Goal: Information Seeking & Learning: Learn about a topic

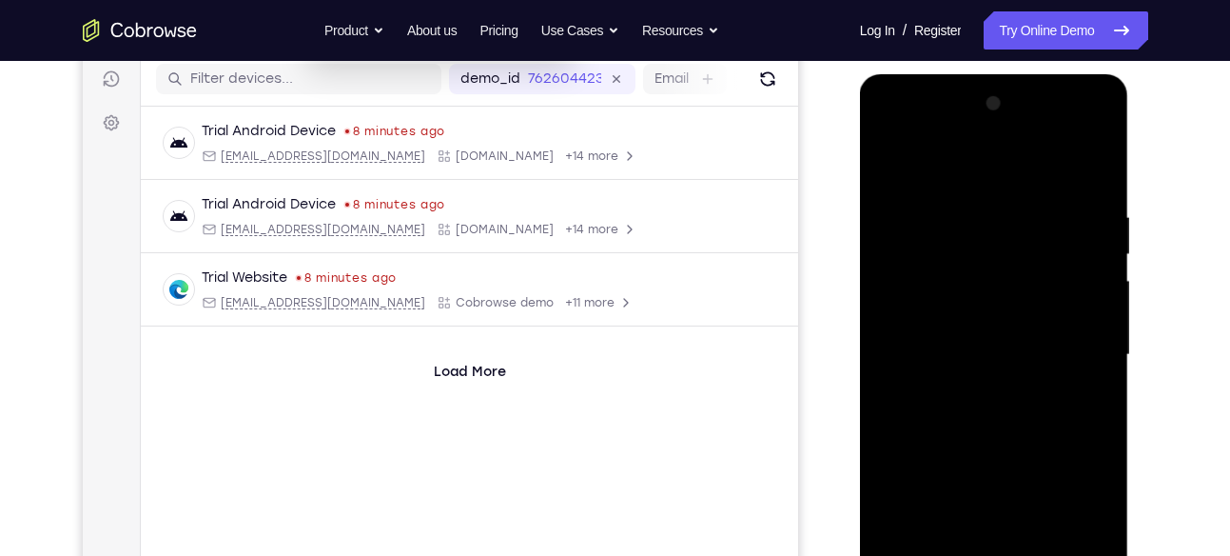
scroll to position [348, 0]
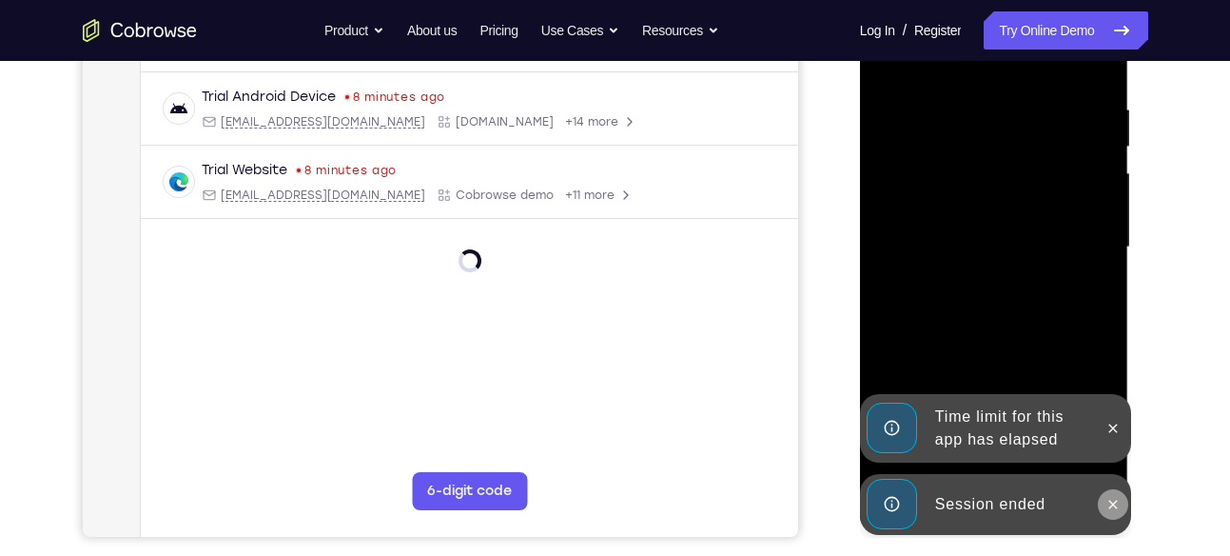
click at [1114, 498] on icon at bounding box center [1112, 504] width 15 height 15
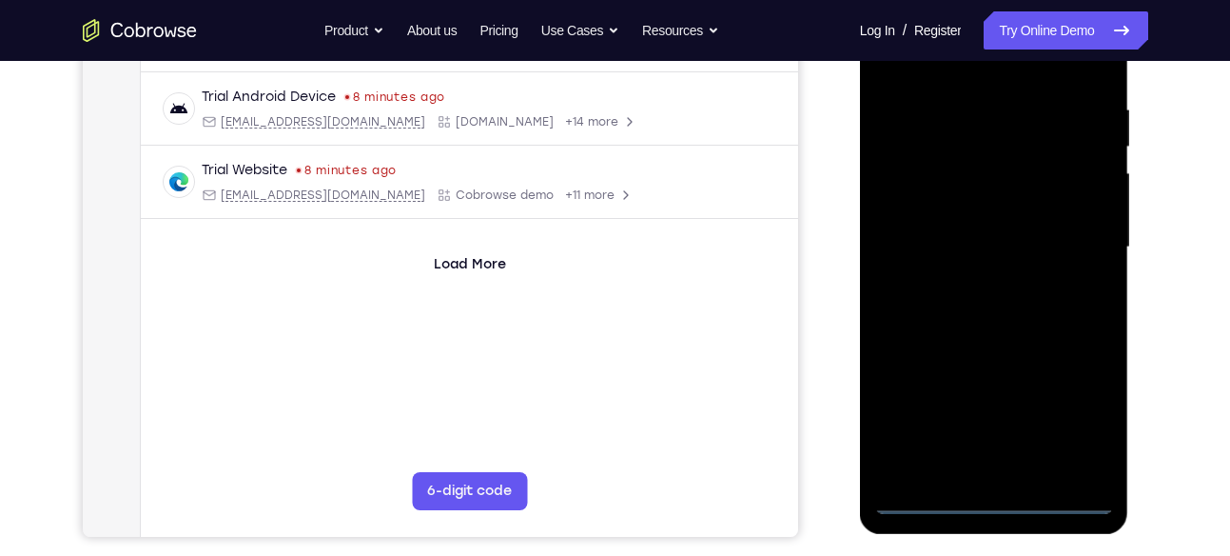
click at [993, 492] on div at bounding box center [994, 247] width 240 height 533
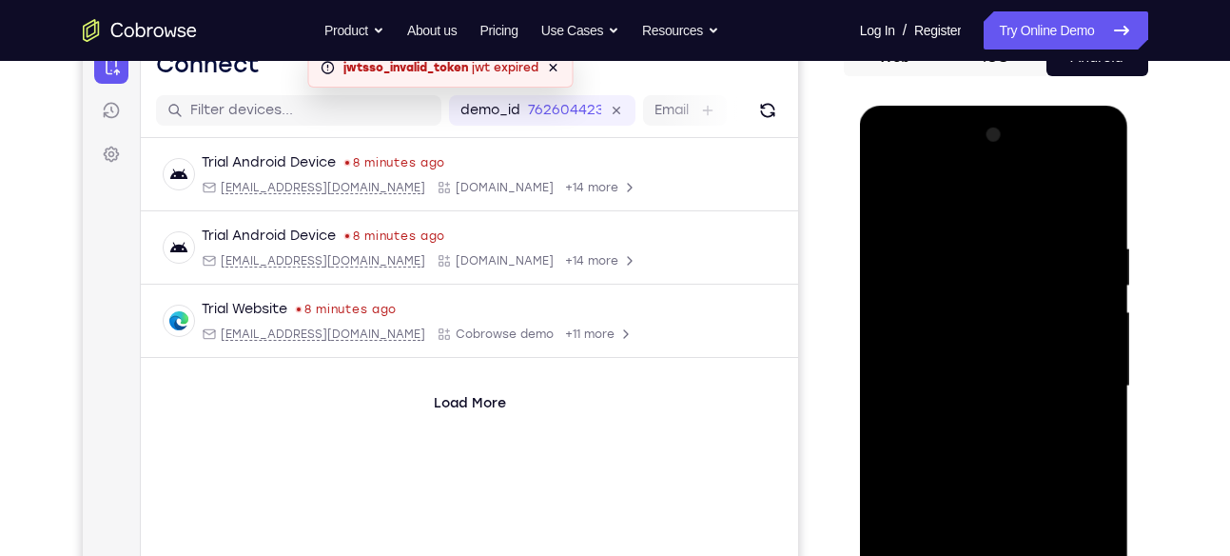
scroll to position [395, 0]
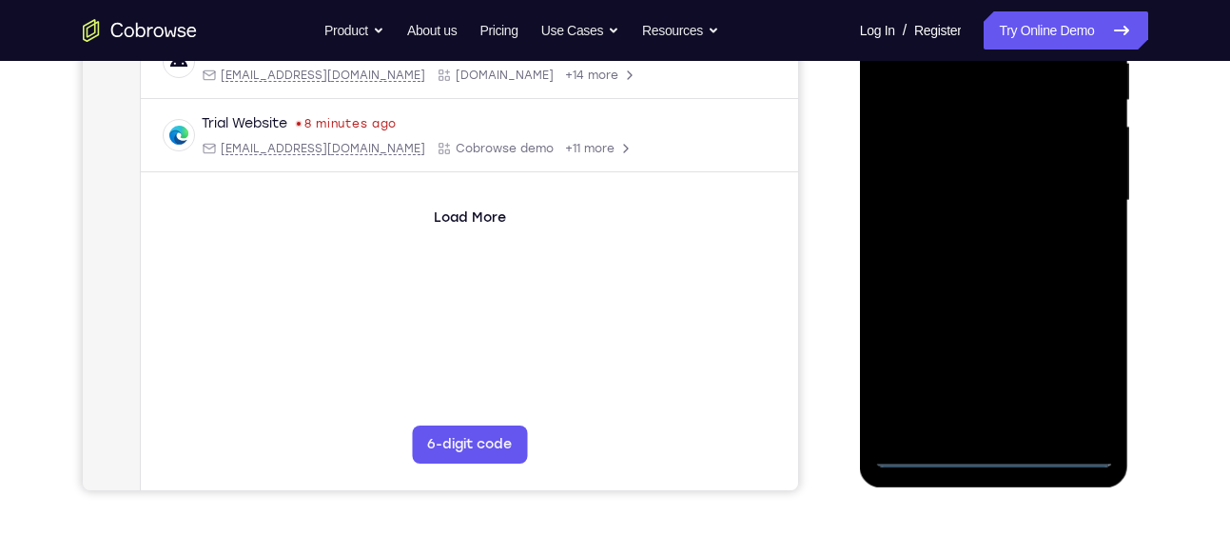
click at [995, 445] on div at bounding box center [994, 200] width 240 height 533
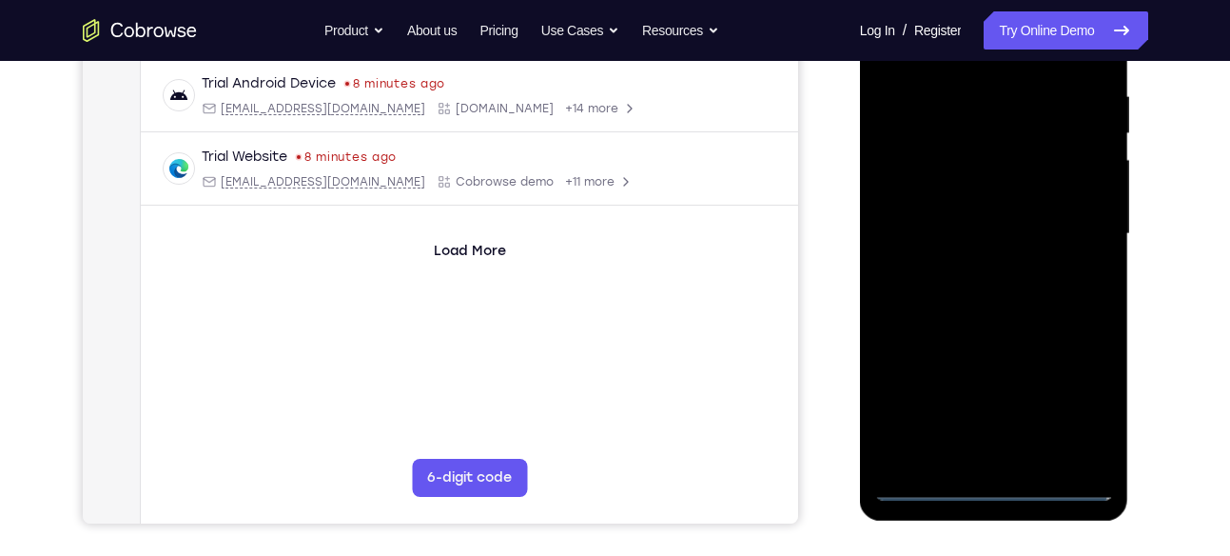
scroll to position [361, 0]
click at [996, 486] on div at bounding box center [994, 235] width 240 height 533
click at [1076, 399] on div at bounding box center [994, 235] width 240 height 533
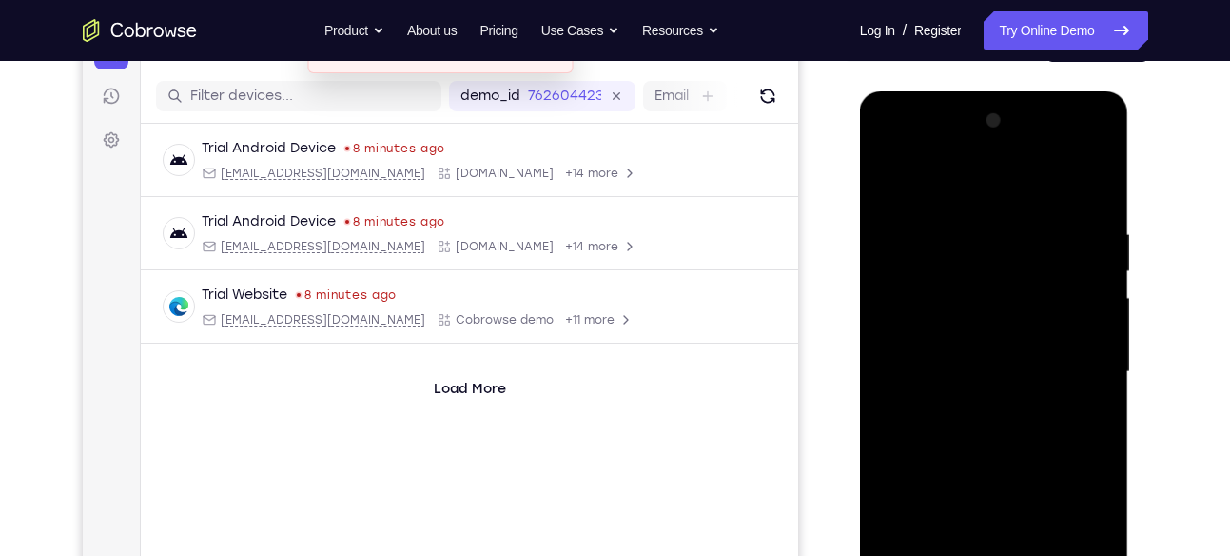
scroll to position [223, 0]
click at [911, 184] on div at bounding box center [994, 373] width 240 height 533
click at [1062, 365] on div at bounding box center [994, 373] width 240 height 533
click at [969, 403] on div at bounding box center [994, 373] width 240 height 533
click at [968, 346] on div at bounding box center [994, 373] width 240 height 533
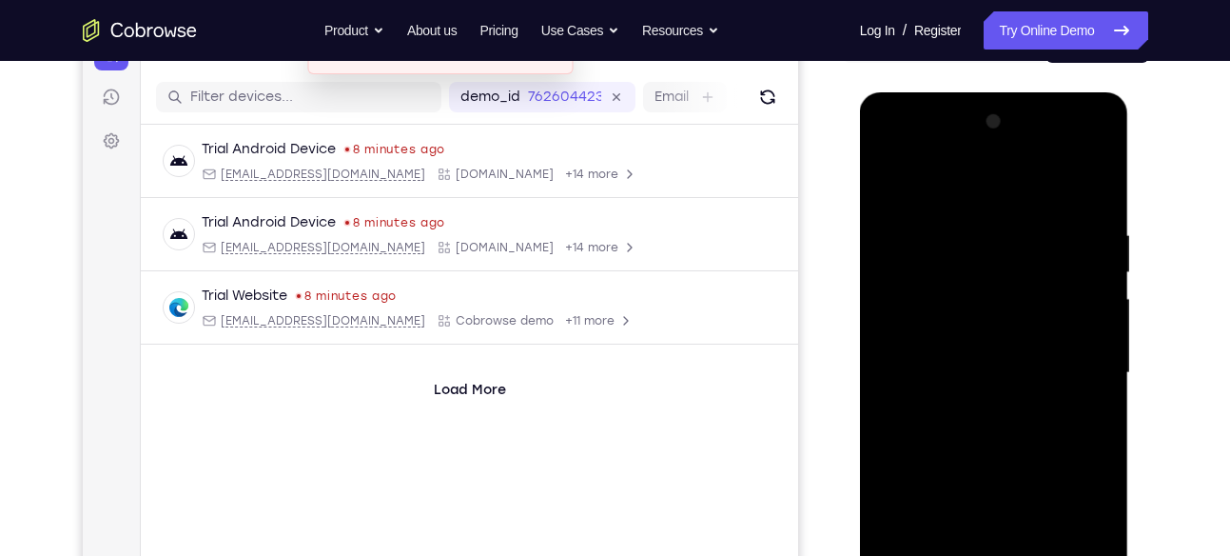
click at [923, 369] on div at bounding box center [994, 373] width 240 height 533
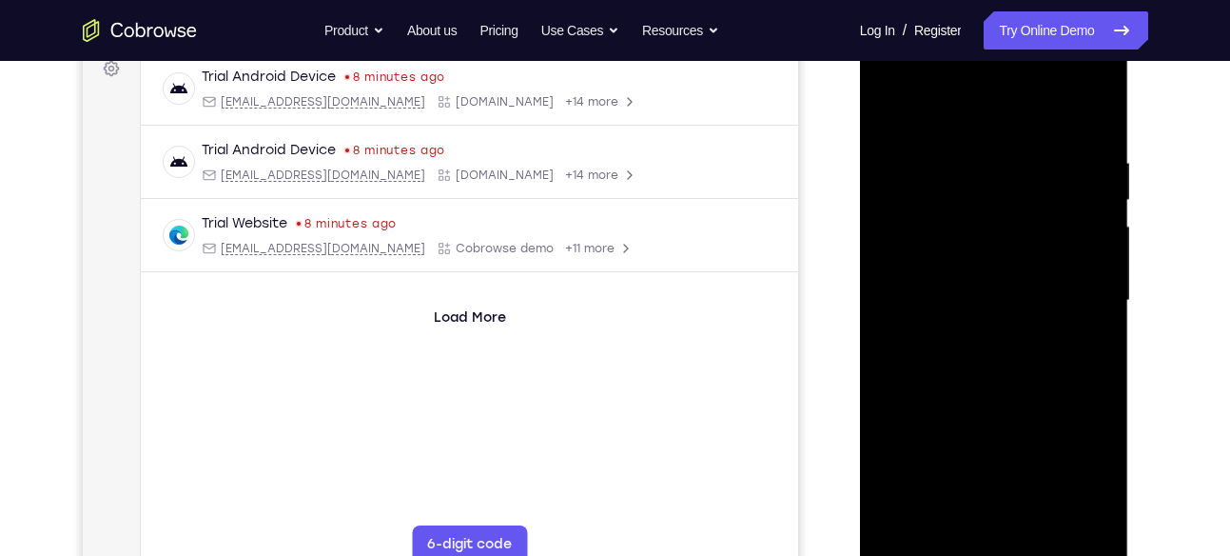
click at [943, 365] on div at bounding box center [994, 300] width 240 height 533
click at [963, 363] on div at bounding box center [994, 300] width 240 height 533
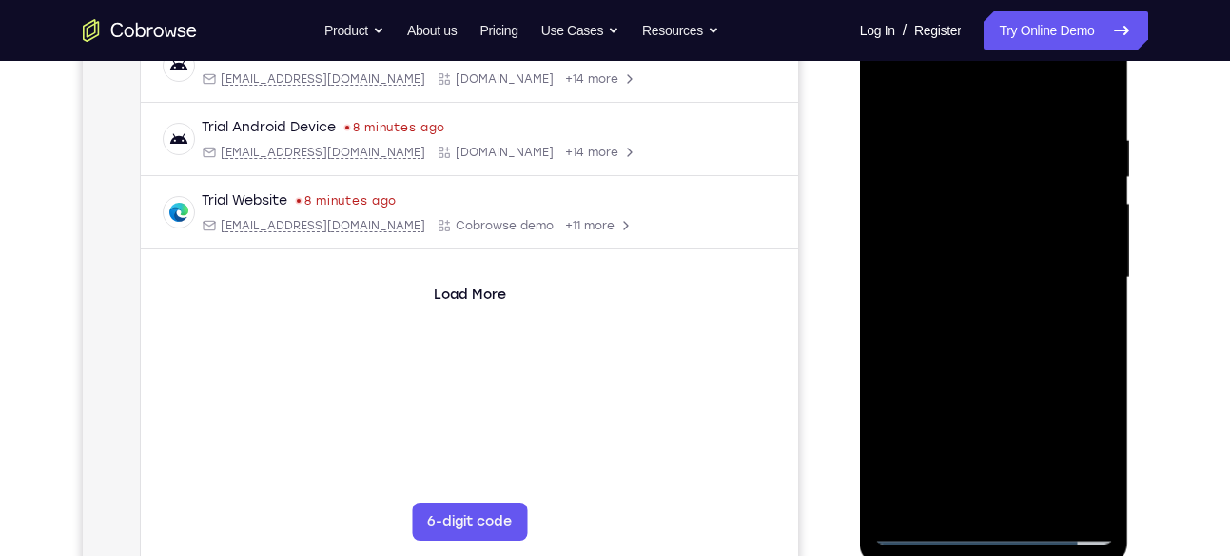
scroll to position [326, 0]
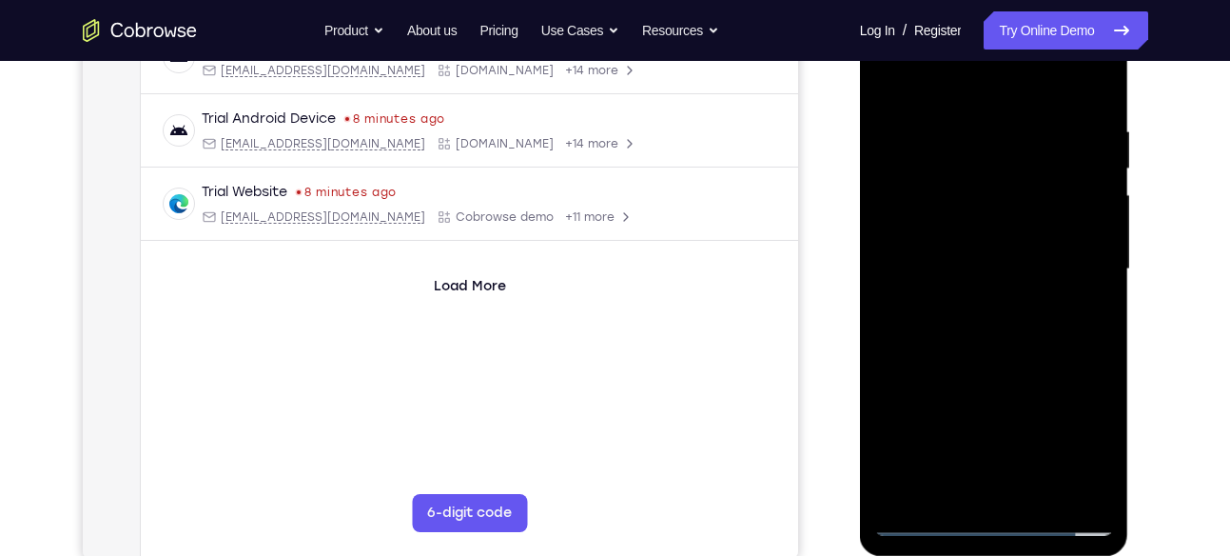
click at [987, 358] on div at bounding box center [994, 269] width 240 height 533
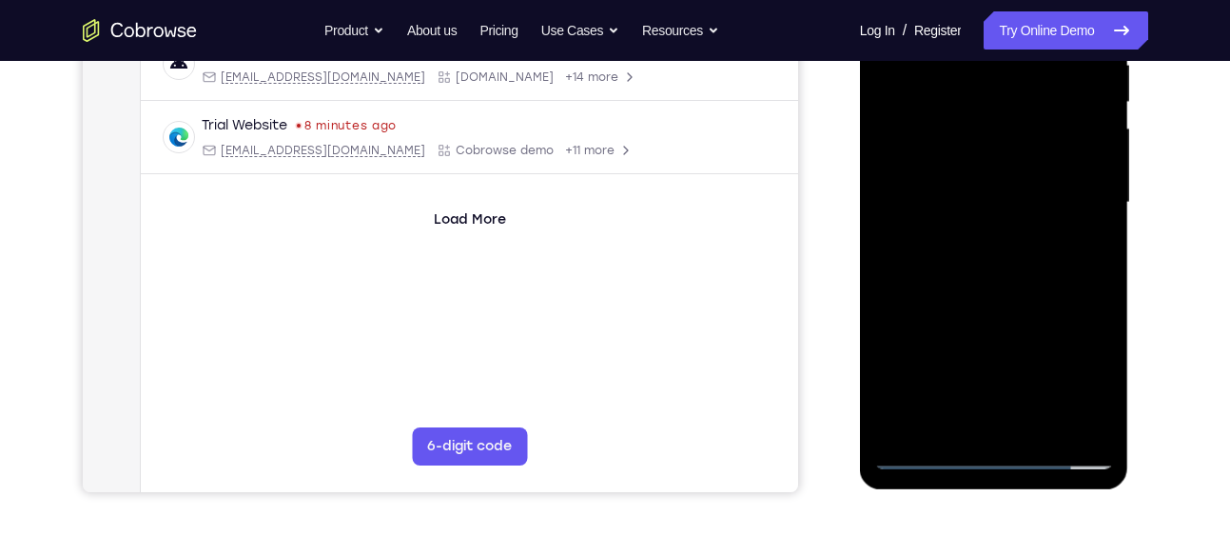
click at [1101, 285] on div at bounding box center [994, 202] width 240 height 533
click at [1093, 285] on div at bounding box center [994, 202] width 240 height 533
click at [1105, 287] on div at bounding box center [994, 202] width 240 height 533
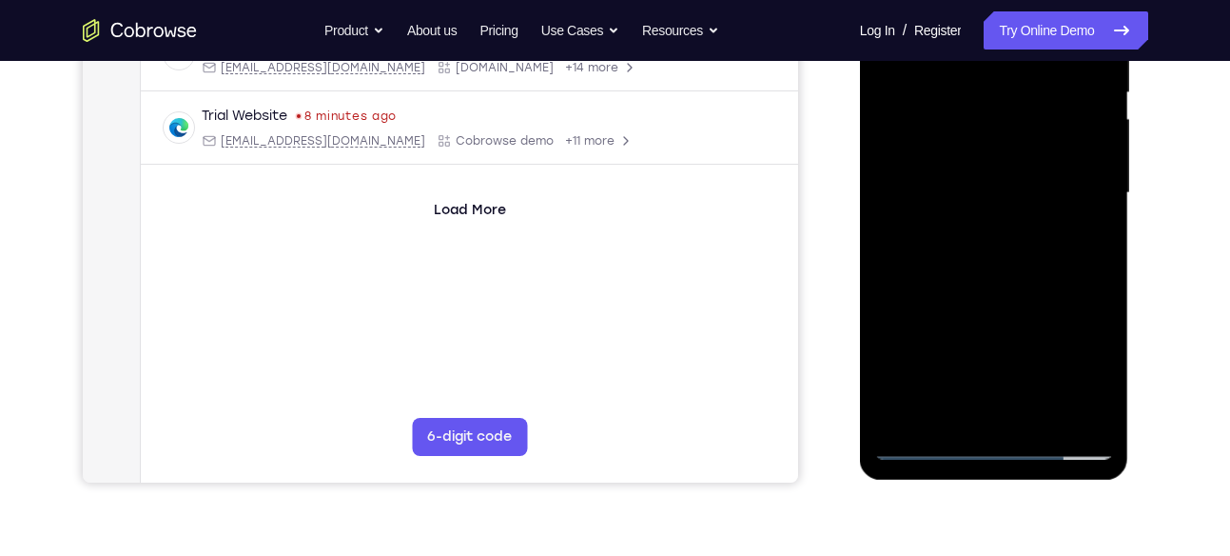
click at [1101, 281] on div at bounding box center [994, 193] width 240 height 533
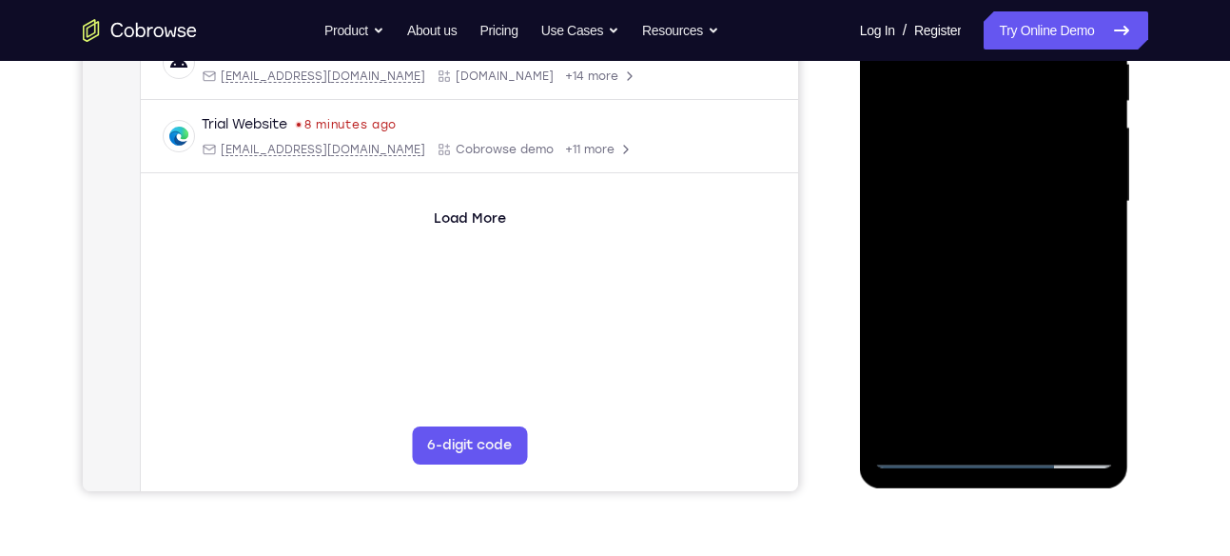
scroll to position [391, 0]
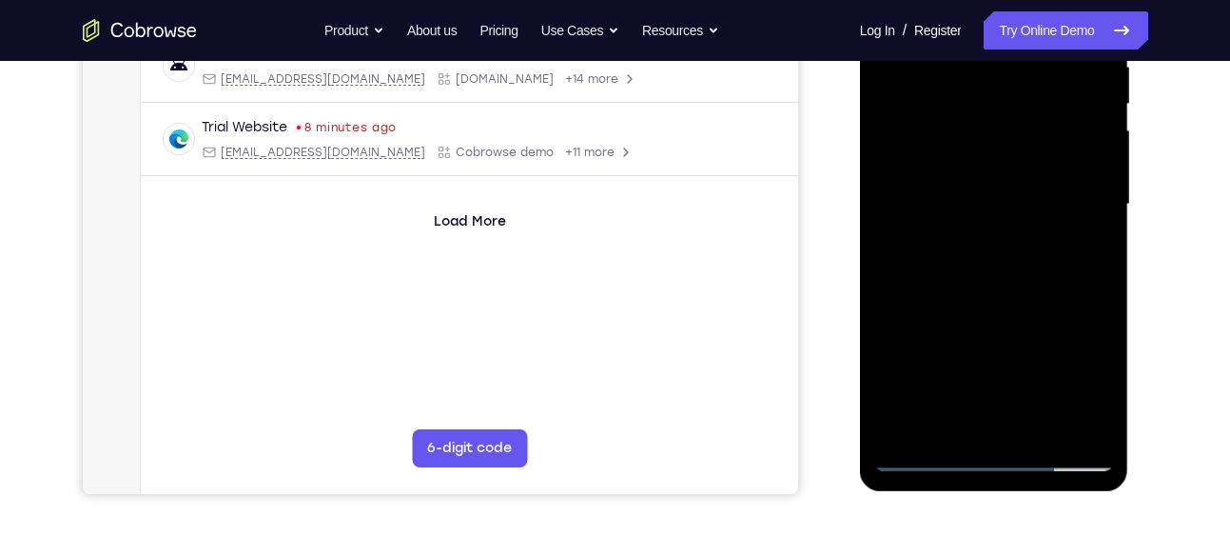
click at [890, 287] on div at bounding box center [994, 204] width 240 height 533
click at [894, 286] on div at bounding box center [994, 204] width 240 height 533
click at [888, 290] on div at bounding box center [994, 204] width 240 height 533
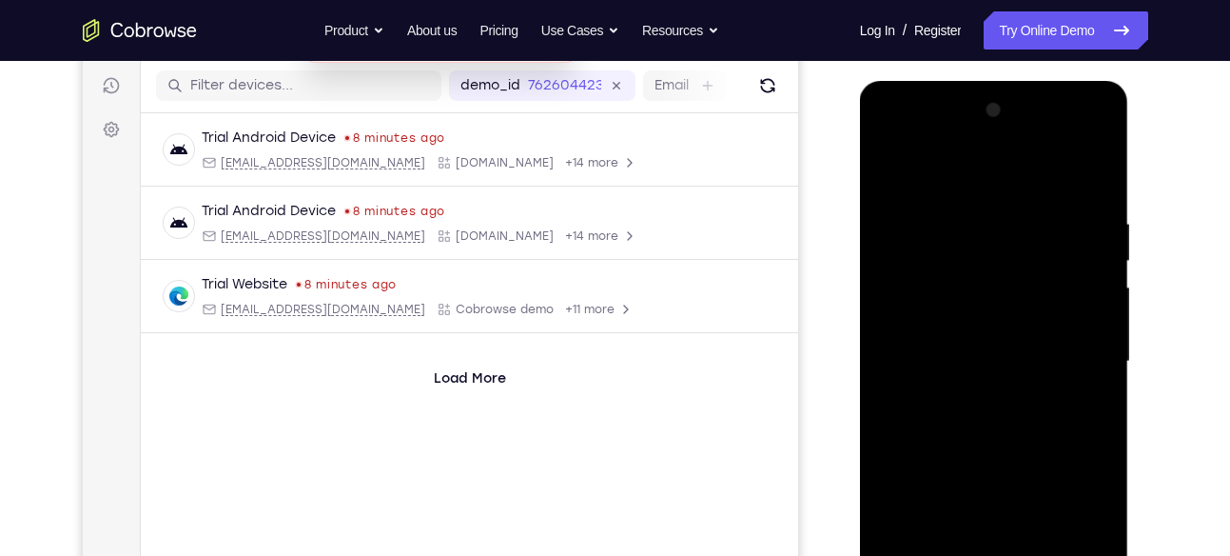
scroll to position [228, 0]
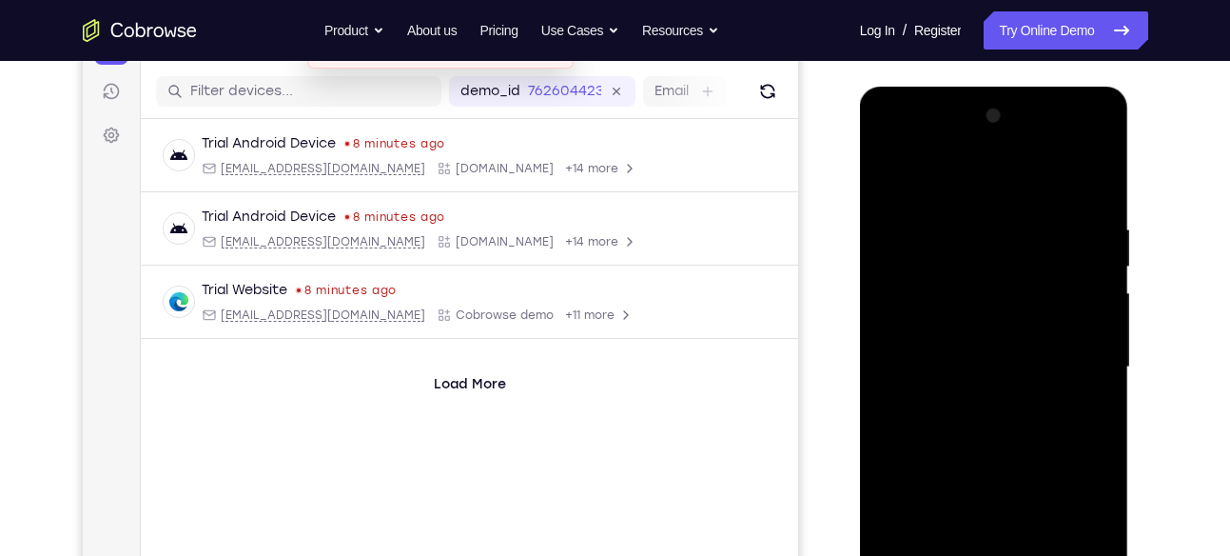
click at [969, 223] on div at bounding box center [994, 367] width 240 height 533
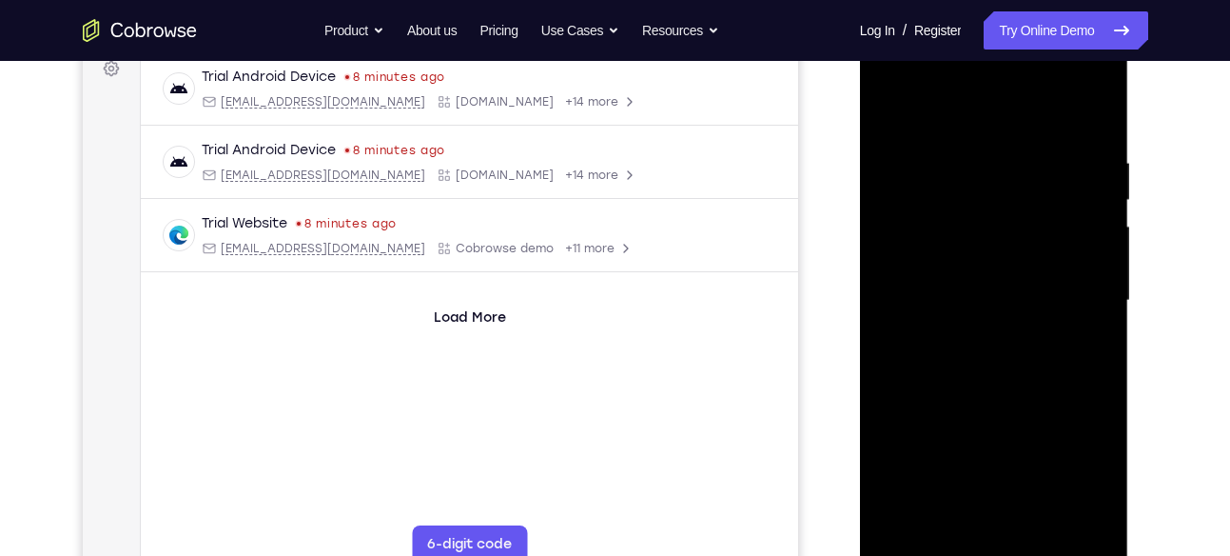
scroll to position [293, 0]
click at [1087, 272] on div at bounding box center [994, 302] width 240 height 533
click at [1105, 273] on div at bounding box center [994, 302] width 240 height 533
drag, startPoint x: 1097, startPoint y: 255, endPoint x: 946, endPoint y: 277, distance: 151.9
click at [946, 277] on div at bounding box center [994, 302] width 240 height 533
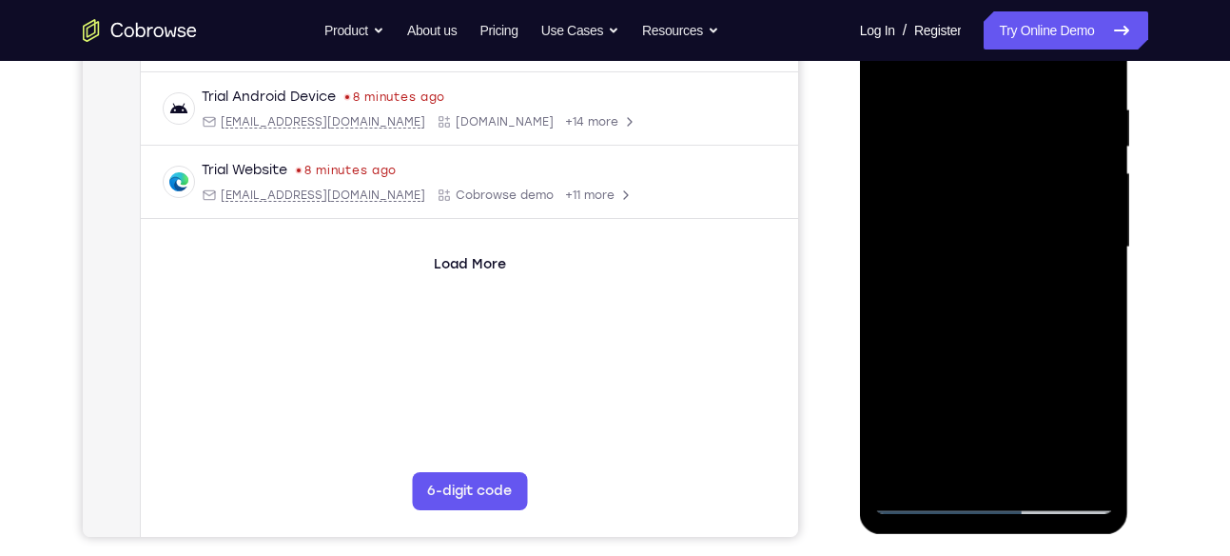
scroll to position [283, 0]
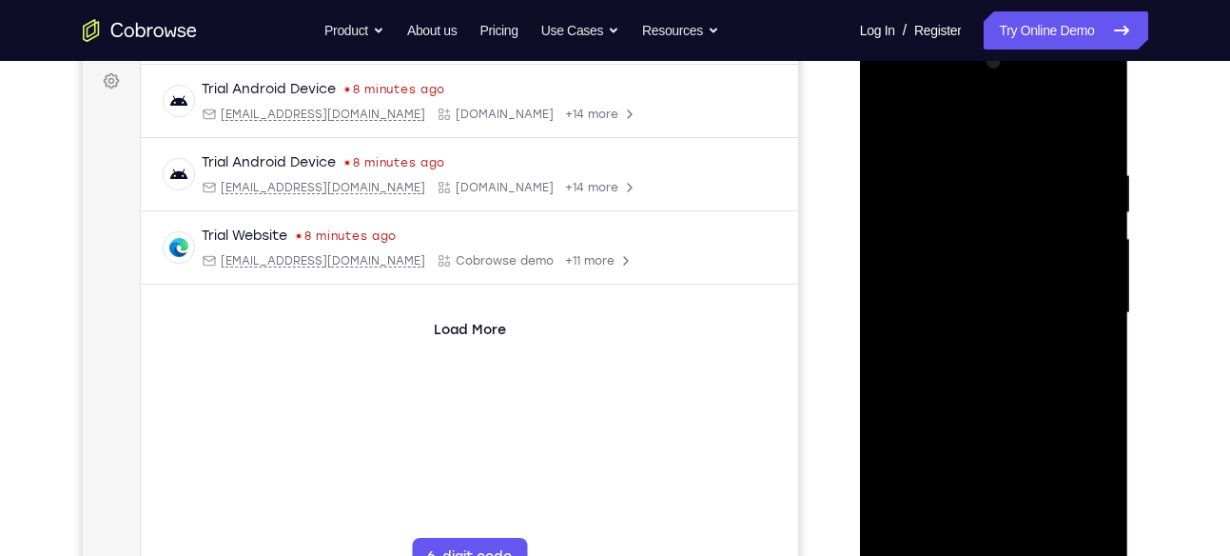
drag, startPoint x: 1066, startPoint y: 250, endPoint x: 902, endPoint y: 255, distance: 164.6
click at [902, 255] on div at bounding box center [994, 313] width 240 height 533
drag, startPoint x: 1079, startPoint y: 253, endPoint x: 904, endPoint y: 241, distance: 175.5
click at [904, 241] on div at bounding box center [994, 313] width 240 height 533
drag, startPoint x: 1056, startPoint y: 257, endPoint x: 794, endPoint y: 253, distance: 261.6
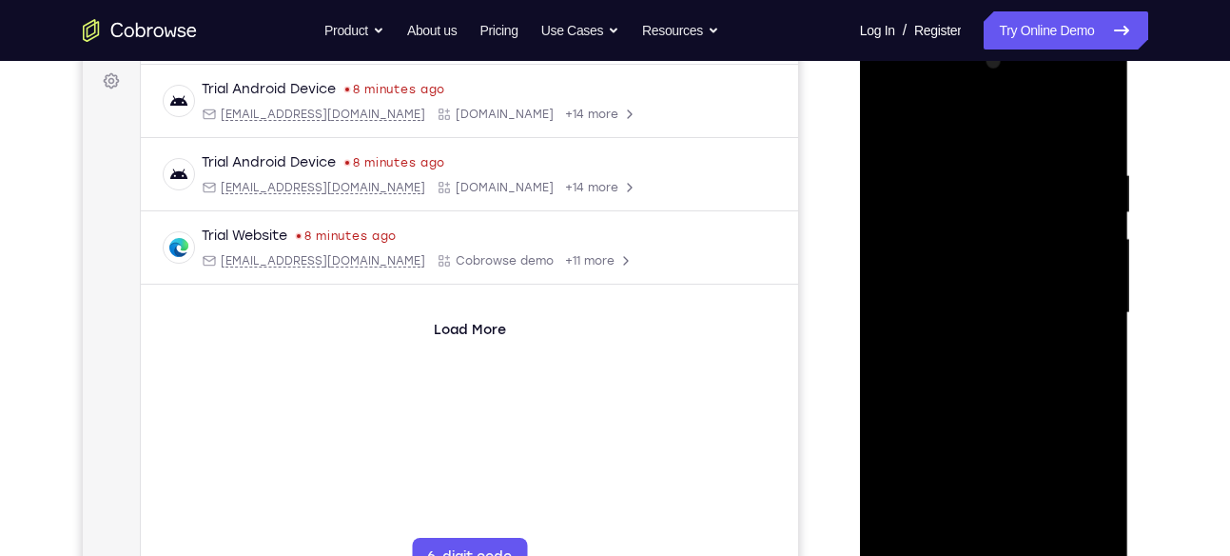
click at [860, 253] on html "Online web based iOS Simulators and Android Emulators. Run iPhone, iPad, Mobile…" at bounding box center [995, 317] width 271 height 571
drag, startPoint x: 1032, startPoint y: 275, endPoint x: 841, endPoint y: 250, distance: 192.8
click at [860, 250] on html "Online web based iOS Simulators and Android Emulators. Run iPhone, iPad, Mobile…" at bounding box center [995, 317] width 271 height 571
drag, startPoint x: 1073, startPoint y: 263, endPoint x: 916, endPoint y: 260, distance: 157.0
click at [916, 260] on div at bounding box center [994, 313] width 240 height 533
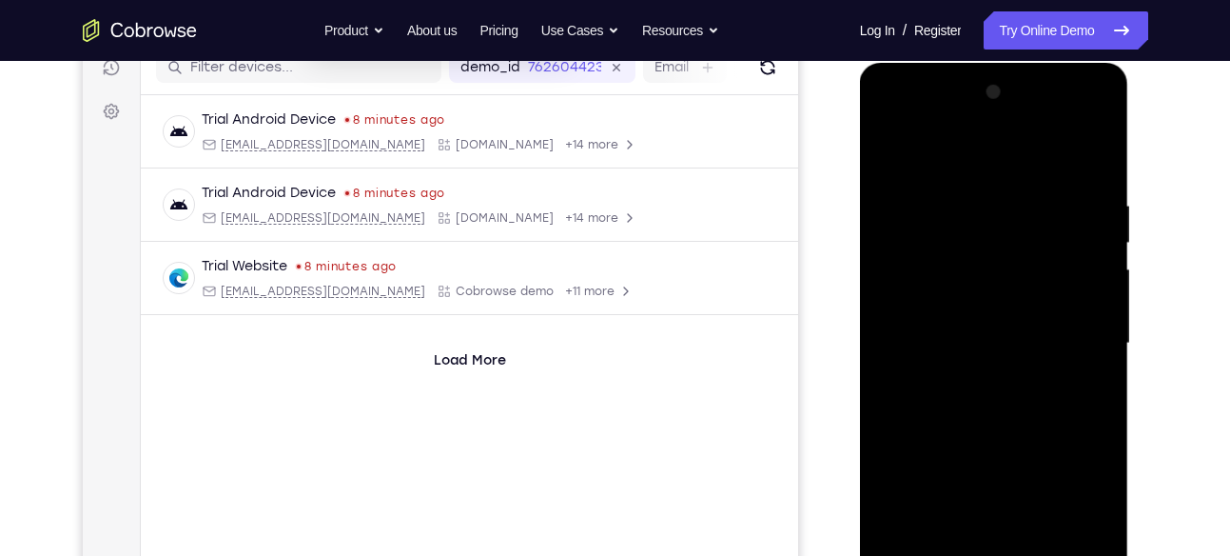
scroll to position [249, 0]
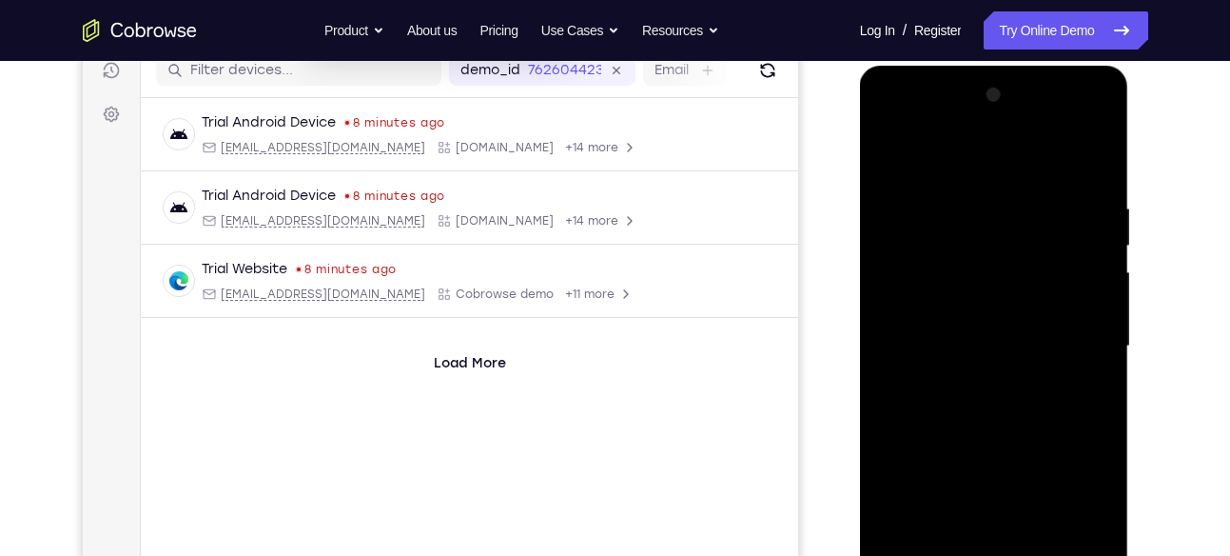
click at [1096, 165] on div at bounding box center [994, 346] width 240 height 533
click at [1102, 153] on div at bounding box center [994, 346] width 240 height 533
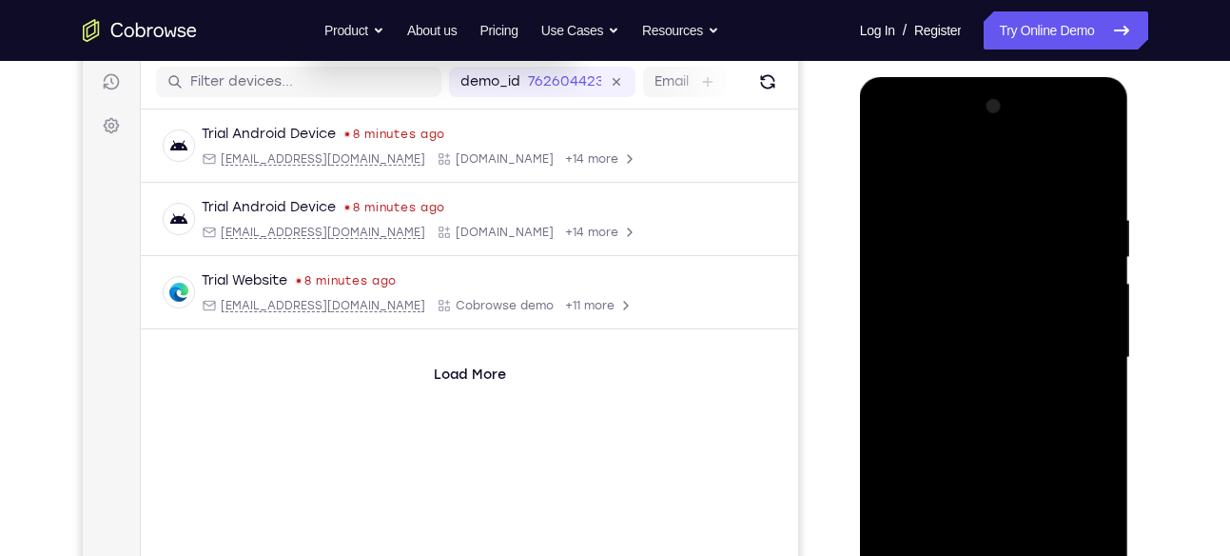
scroll to position [237, 0]
click at [1076, 202] on div at bounding box center [994, 358] width 240 height 533
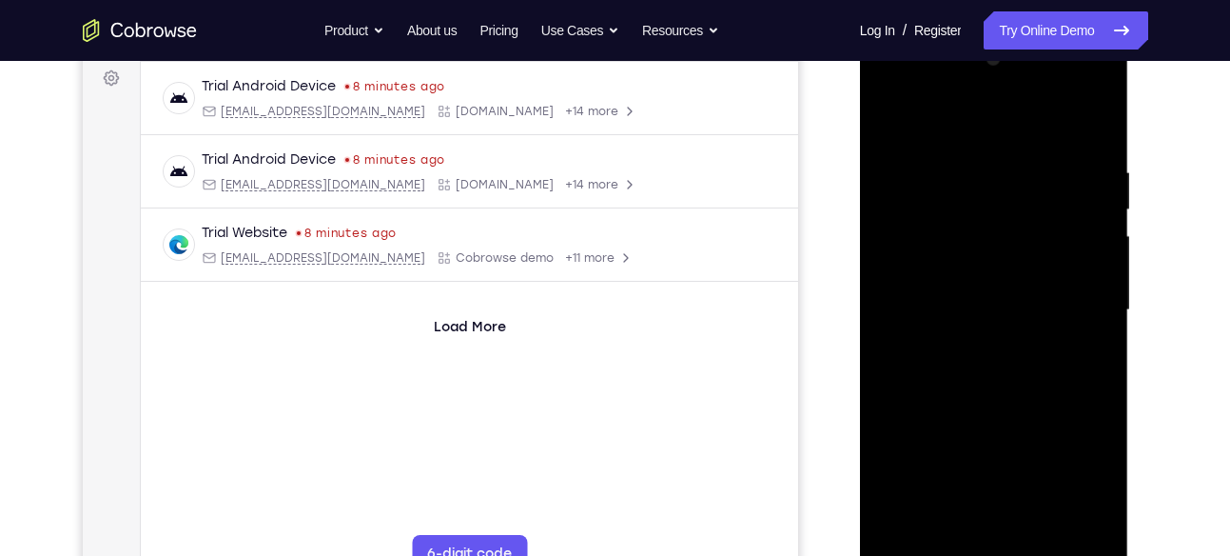
scroll to position [291, 0]
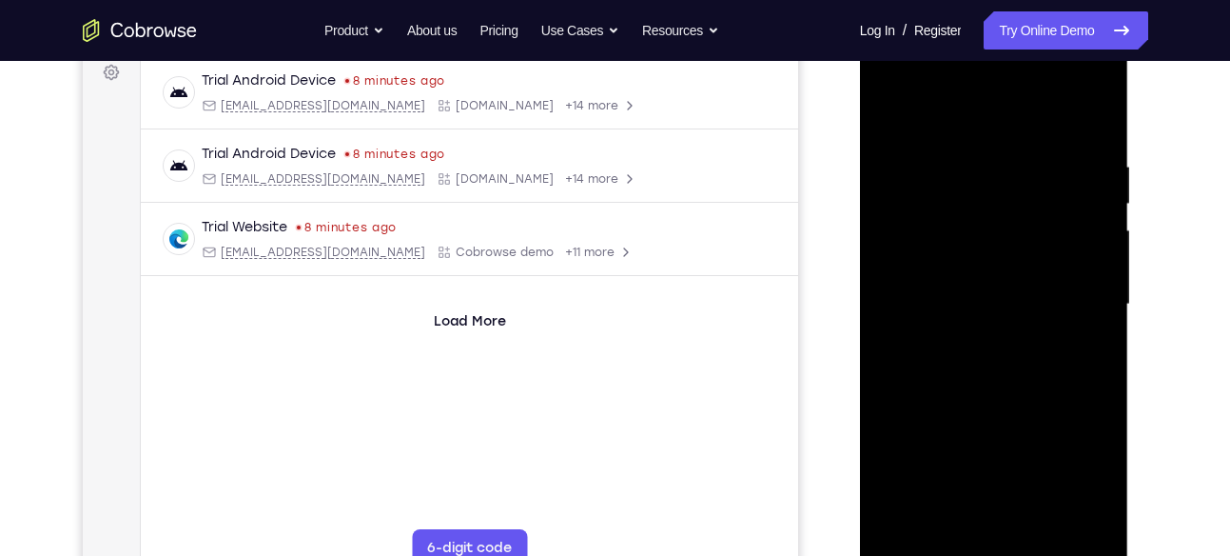
click at [927, 147] on div at bounding box center [994, 304] width 240 height 533
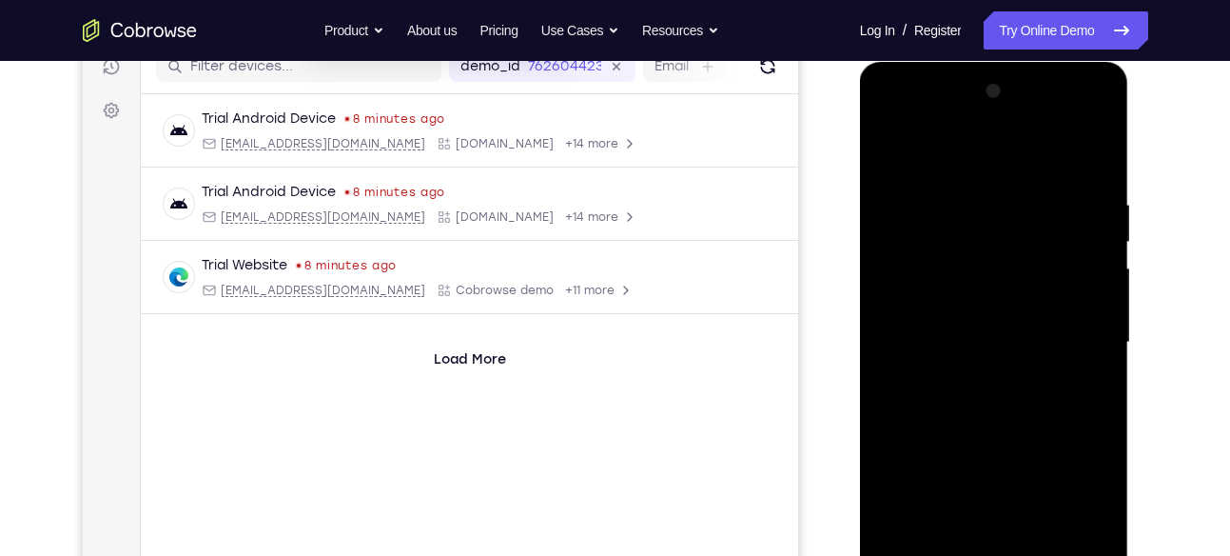
click at [891, 149] on div at bounding box center [994, 342] width 240 height 533
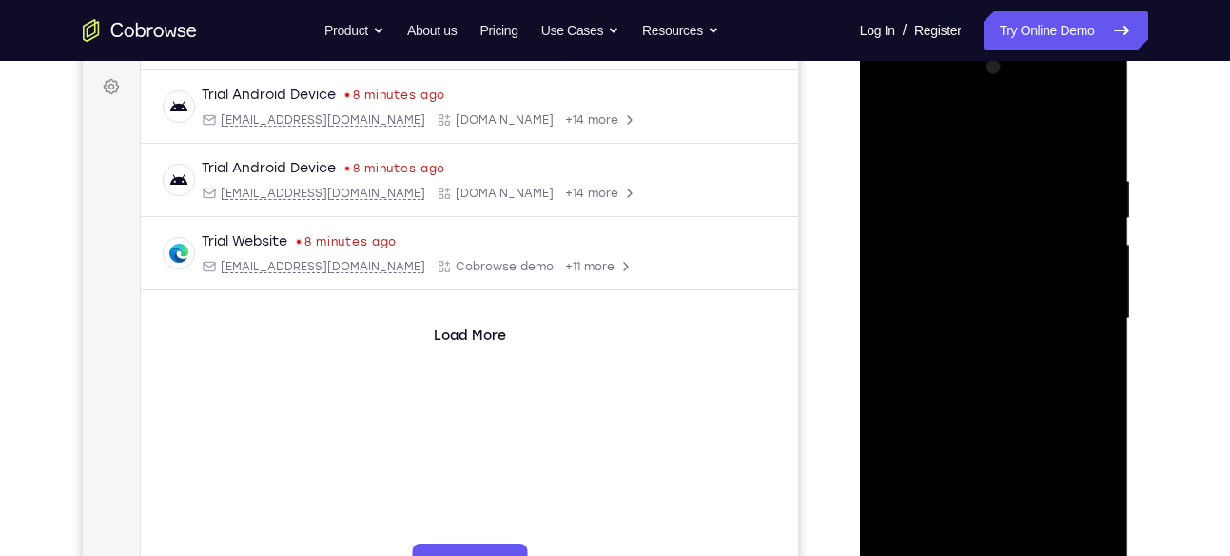
scroll to position [273, 0]
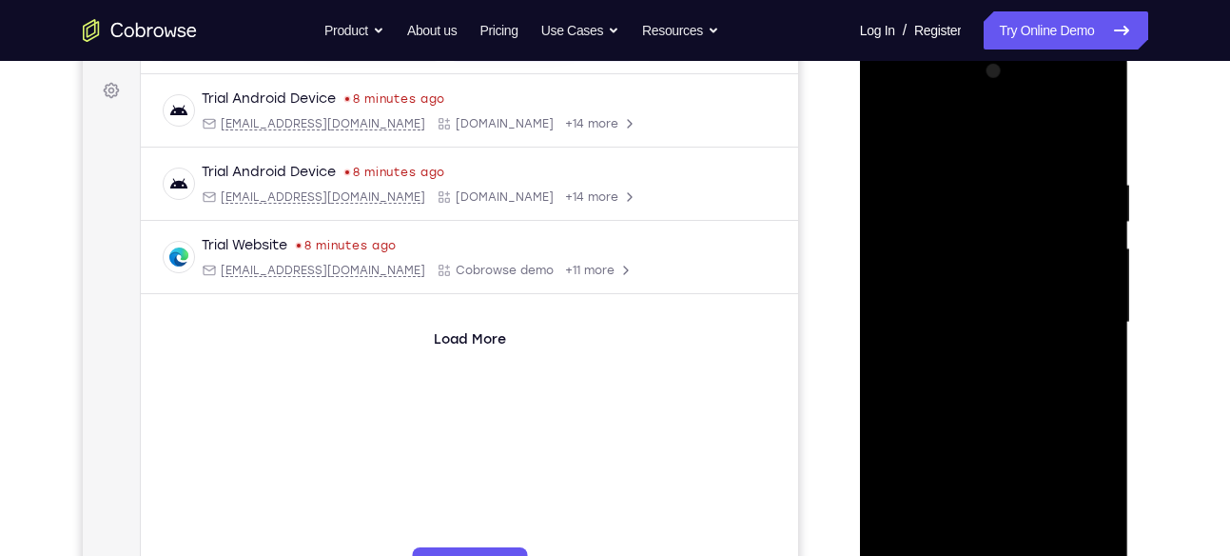
click at [889, 127] on div at bounding box center [994, 322] width 240 height 533
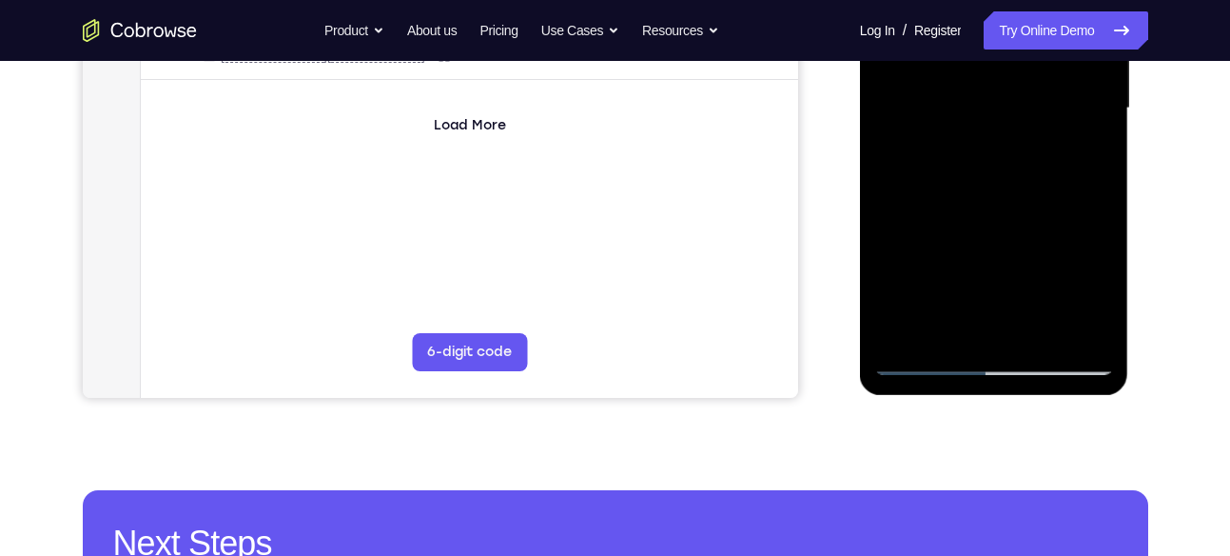
scroll to position [488, 0]
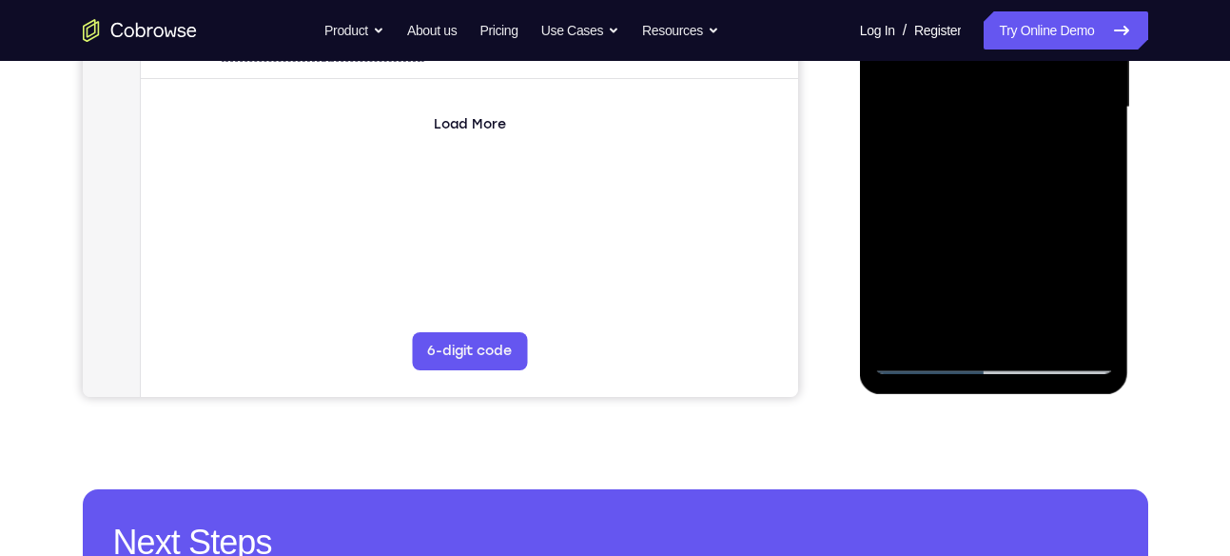
drag, startPoint x: 1052, startPoint y: 252, endPoint x: 1038, endPoint y: 49, distance: 204.1
click at [1038, 49] on div at bounding box center [994, 107] width 240 height 533
drag, startPoint x: 1043, startPoint y: 262, endPoint x: 1050, endPoint y: 27, distance: 235.1
click at [1050, 27] on div at bounding box center [994, 107] width 240 height 533
drag, startPoint x: 1026, startPoint y: 254, endPoint x: 1039, endPoint y: 192, distance: 63.1
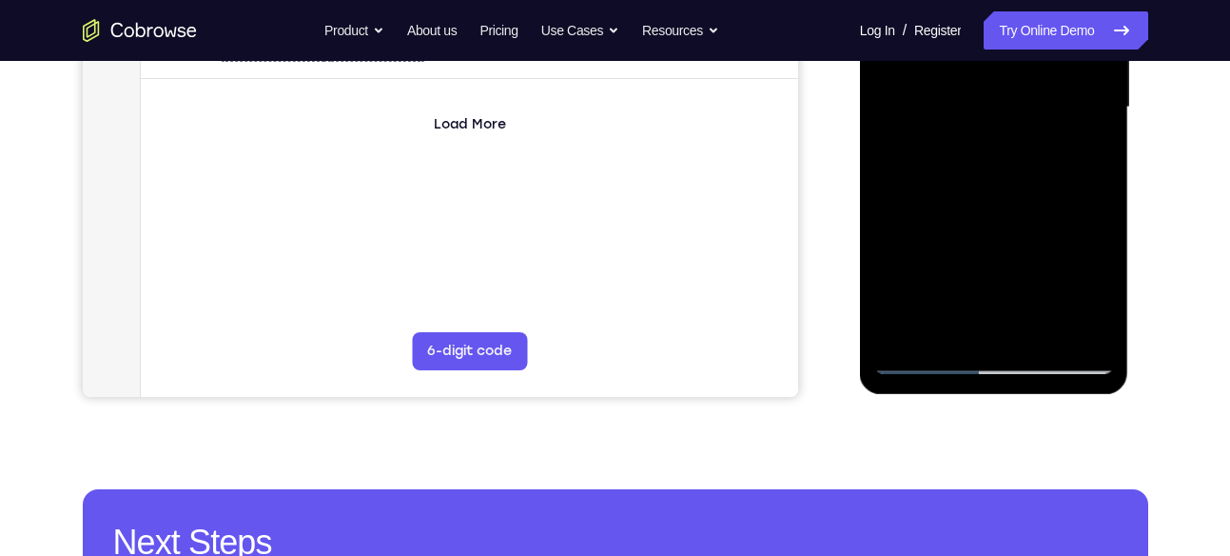
click at [1039, 192] on div at bounding box center [994, 107] width 240 height 533
drag, startPoint x: 1045, startPoint y: 272, endPoint x: 1074, endPoint y: 48, distance: 226.3
click at [1074, 48] on div at bounding box center [994, 107] width 240 height 533
drag, startPoint x: 1038, startPoint y: 273, endPoint x: 1053, endPoint y: 98, distance: 175.7
click at [1053, 98] on div at bounding box center [994, 107] width 240 height 533
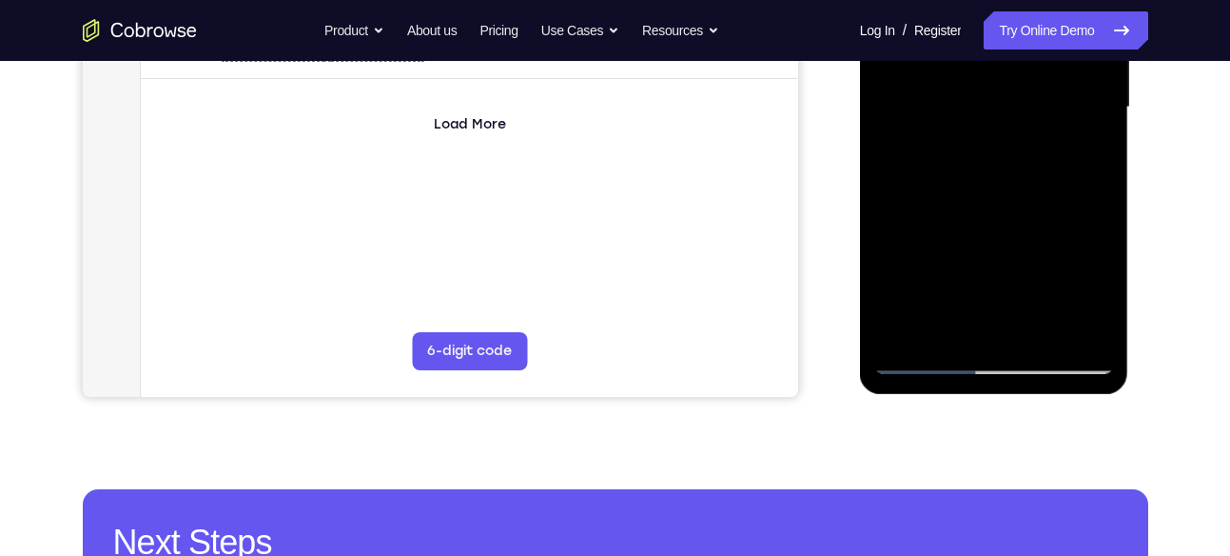
drag, startPoint x: 1027, startPoint y: 229, endPoint x: 1028, endPoint y: 40, distance: 189.3
click at [1028, 40] on div at bounding box center [994, 107] width 240 height 533
drag, startPoint x: 1050, startPoint y: 270, endPoint x: 1053, endPoint y: 216, distance: 54.3
click at [1053, 216] on div at bounding box center [994, 107] width 240 height 533
click at [1095, 197] on div at bounding box center [994, 107] width 240 height 533
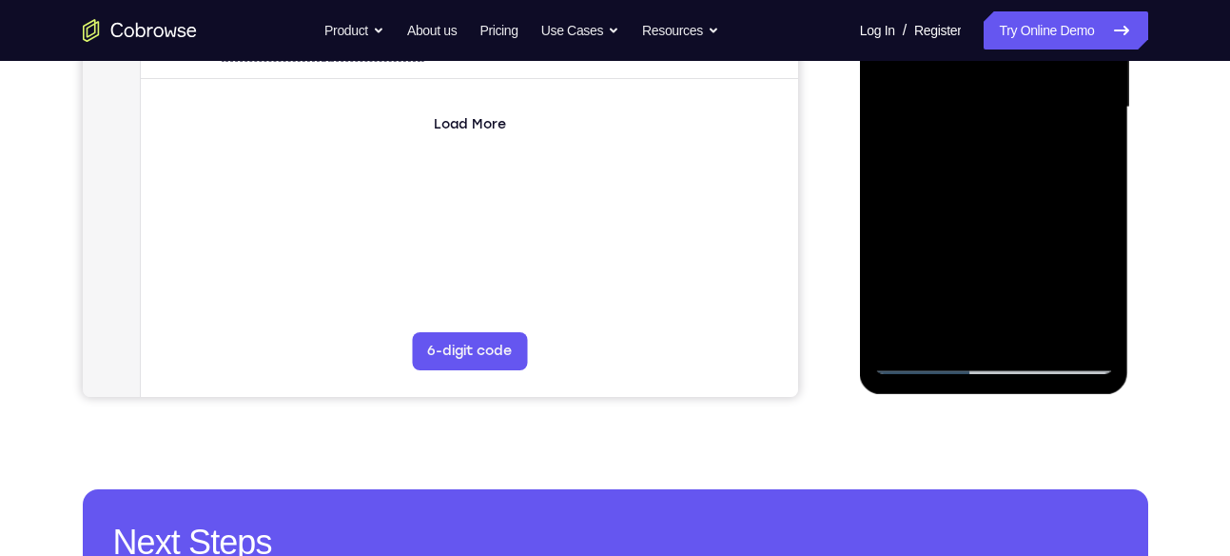
click at [1101, 202] on div at bounding box center [994, 107] width 240 height 533
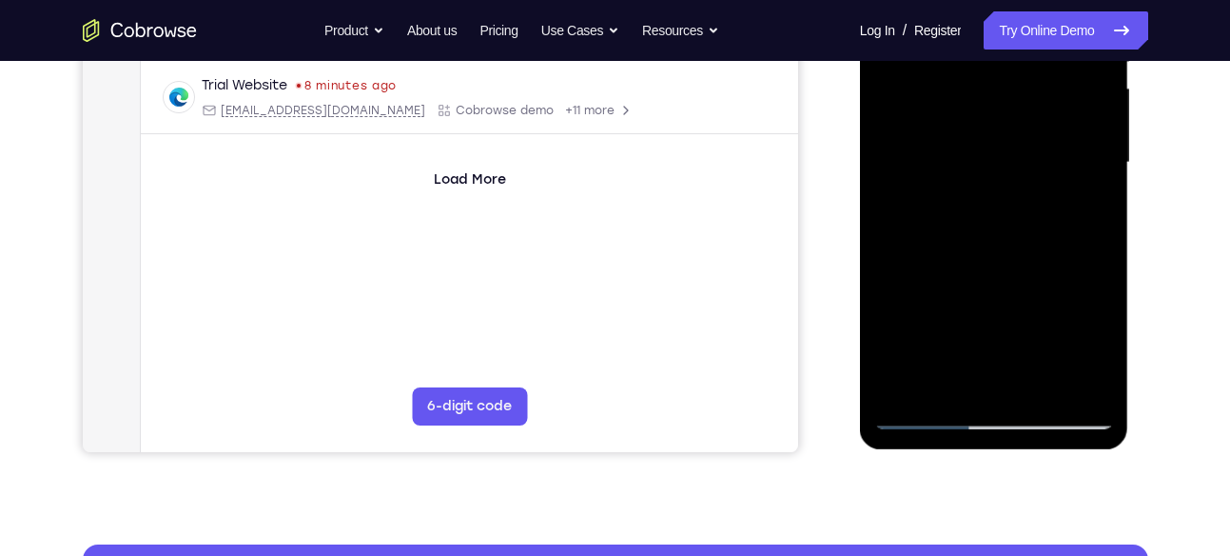
scroll to position [434, 0]
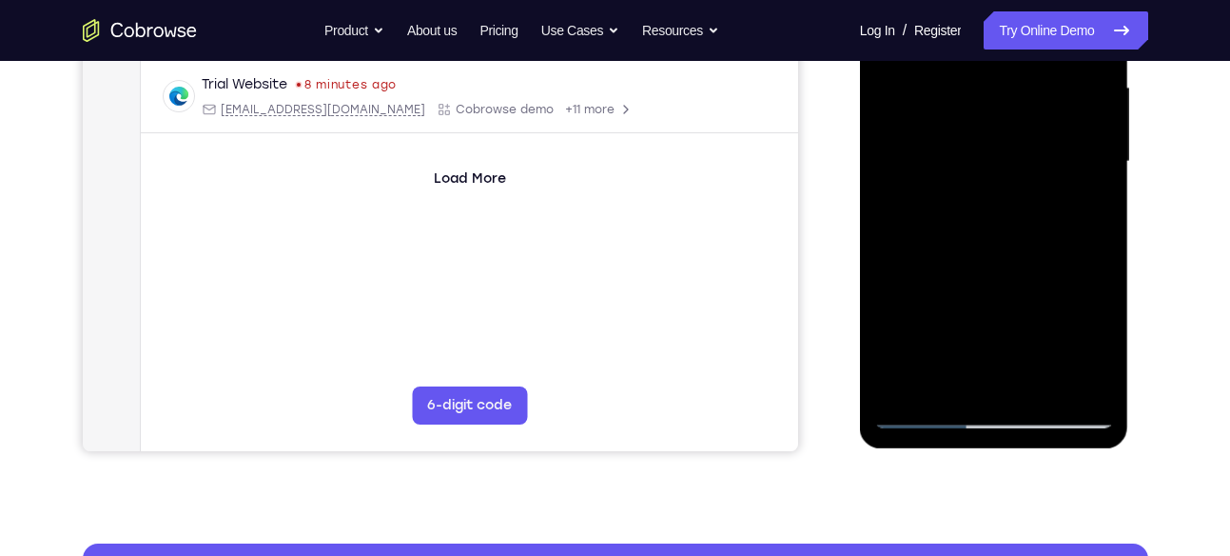
drag, startPoint x: 1044, startPoint y: 271, endPoint x: 1045, endPoint y: 250, distance: 20.9
click at [1045, 250] on div at bounding box center [994, 161] width 240 height 533
click at [1098, 244] on div at bounding box center [994, 161] width 240 height 533
click at [1101, 248] on div at bounding box center [994, 161] width 240 height 533
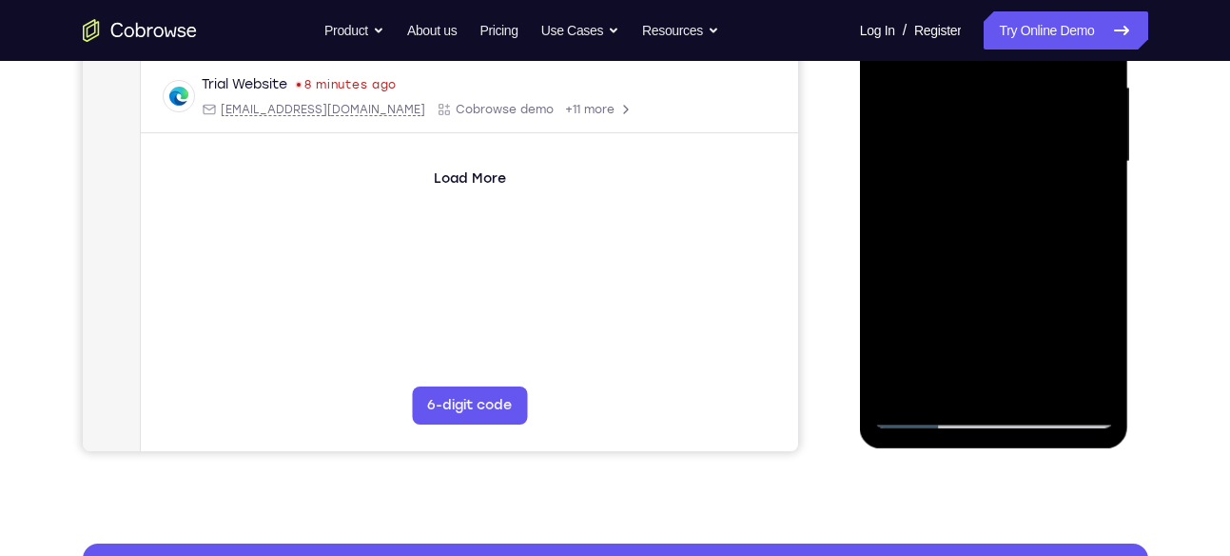
drag, startPoint x: 987, startPoint y: 291, endPoint x: 986, endPoint y: 265, distance: 25.7
click at [986, 265] on div at bounding box center [994, 161] width 240 height 533
drag, startPoint x: 984, startPoint y: 270, endPoint x: 981, endPoint y: 218, distance: 52.4
click at [981, 218] on div at bounding box center [994, 161] width 240 height 533
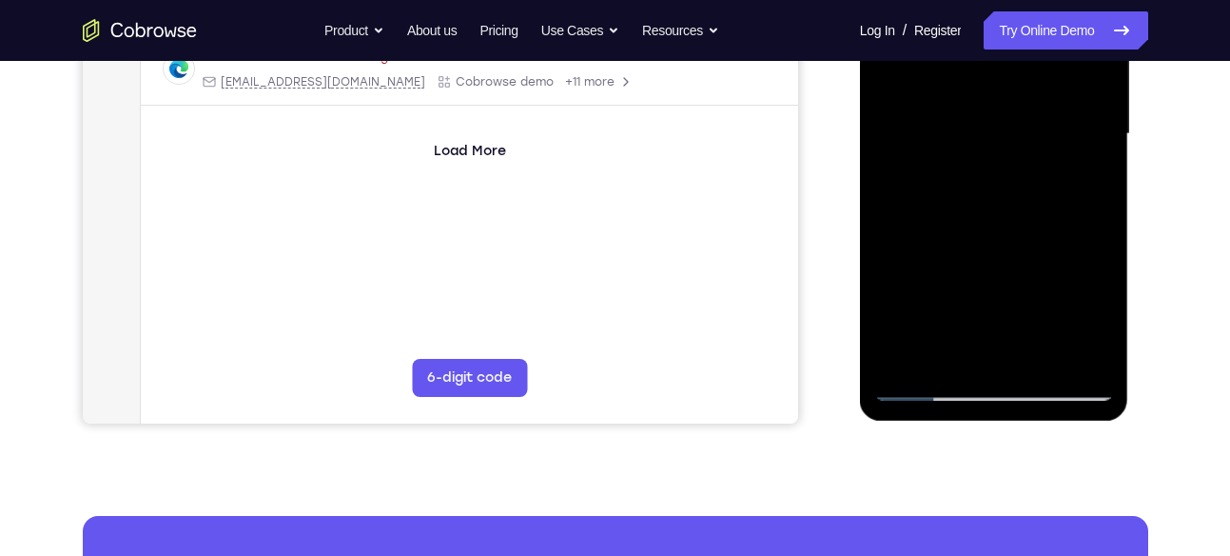
click at [888, 148] on div at bounding box center [994, 134] width 240 height 533
click at [885, 147] on div at bounding box center [994, 134] width 240 height 533
click at [1104, 151] on div at bounding box center [994, 134] width 240 height 533
click at [888, 147] on div at bounding box center [994, 134] width 240 height 533
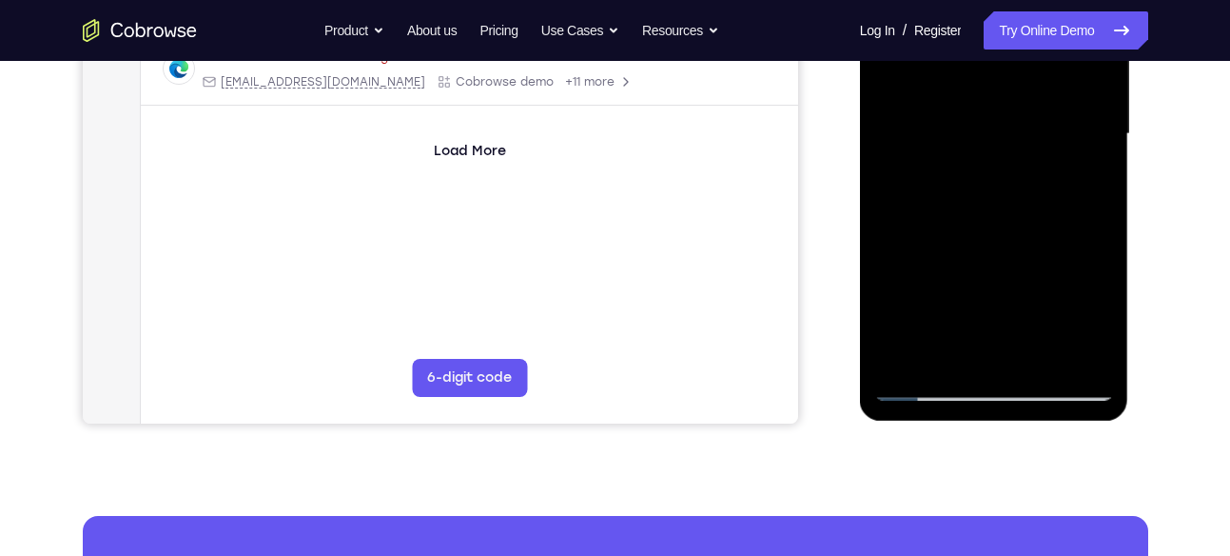
click at [1104, 147] on div at bounding box center [994, 134] width 240 height 533
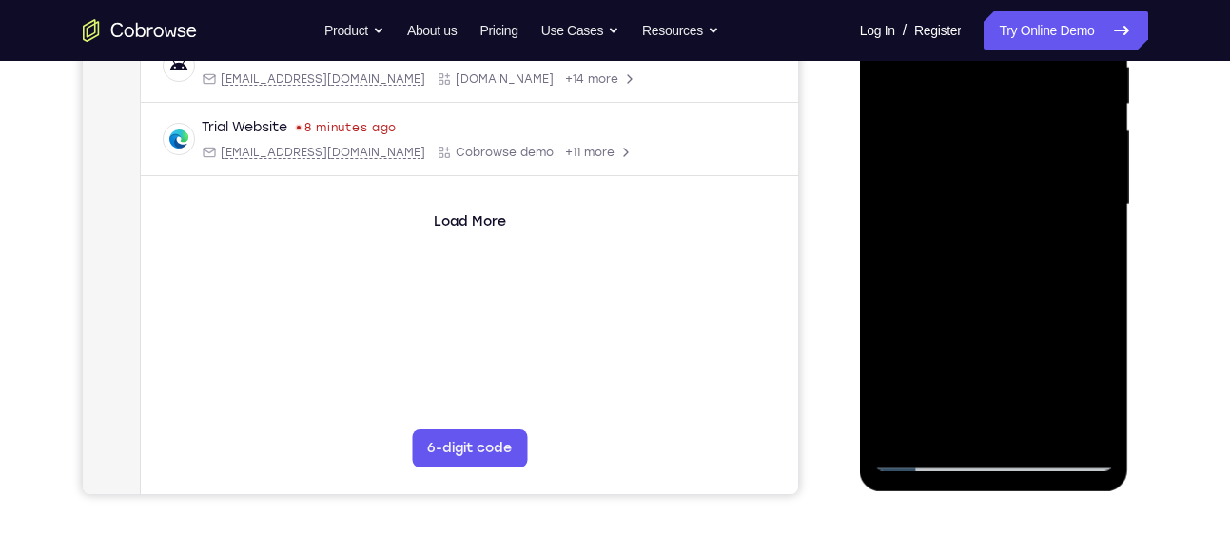
scroll to position [389, 0]
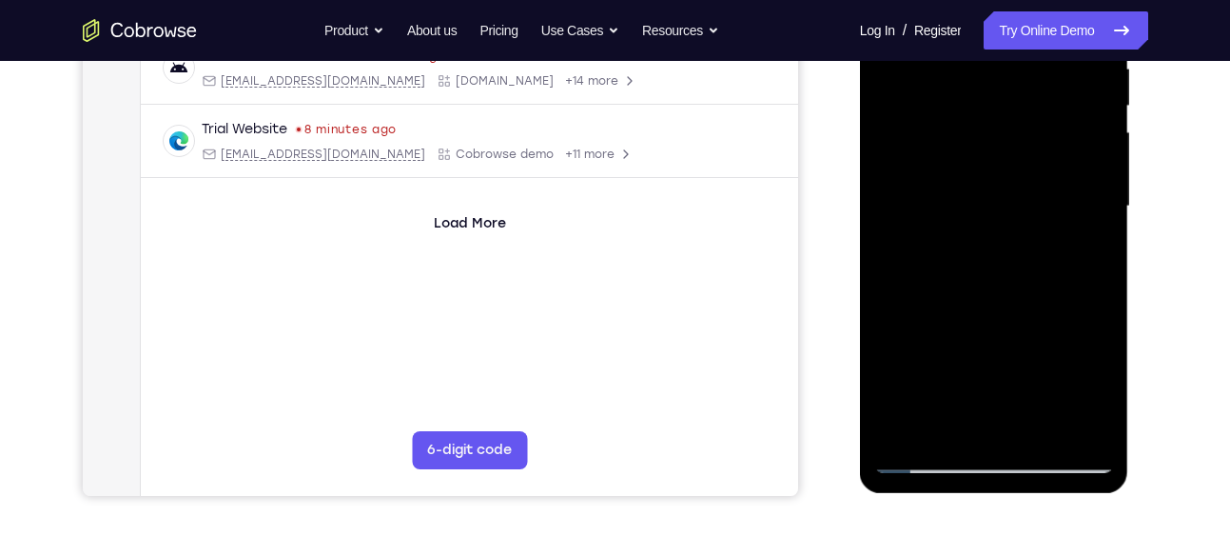
drag, startPoint x: 1048, startPoint y: 286, endPoint x: 1058, endPoint y: 103, distance: 183.8
click at [1058, 103] on div at bounding box center [994, 206] width 240 height 533
drag, startPoint x: 1000, startPoint y: 311, endPoint x: 1027, endPoint y: 181, distance: 133.2
click at [1027, 181] on div at bounding box center [994, 206] width 240 height 533
drag, startPoint x: 1009, startPoint y: 352, endPoint x: 1021, endPoint y: 263, distance: 90.1
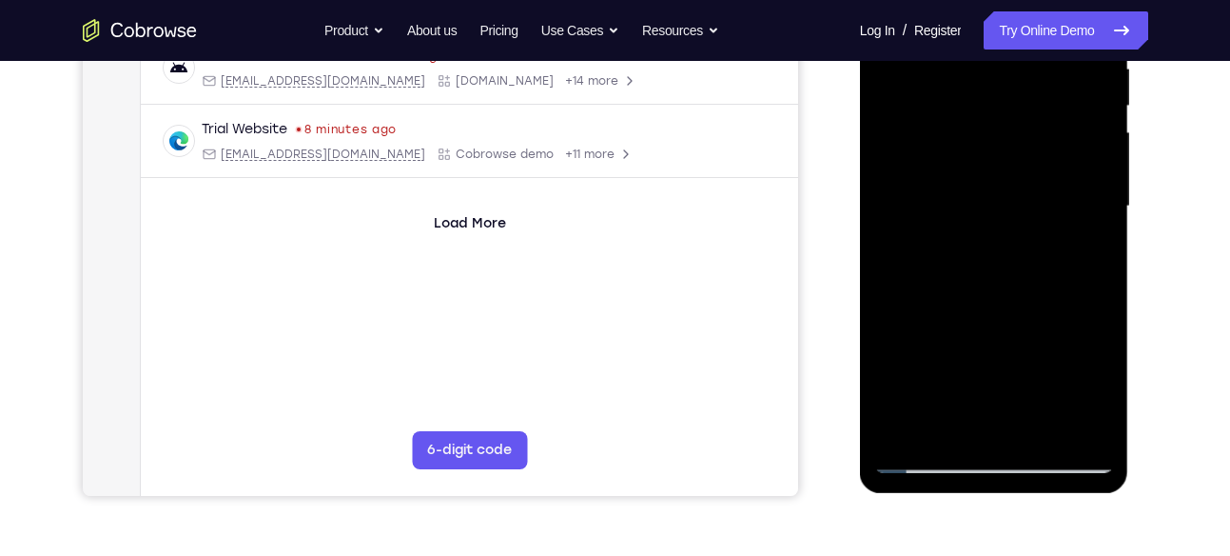
click at [1021, 263] on div at bounding box center [994, 206] width 240 height 533
click at [1101, 258] on div at bounding box center [994, 206] width 240 height 533
click at [1103, 183] on div at bounding box center [994, 206] width 240 height 533
click at [1103, 177] on div at bounding box center [994, 206] width 240 height 533
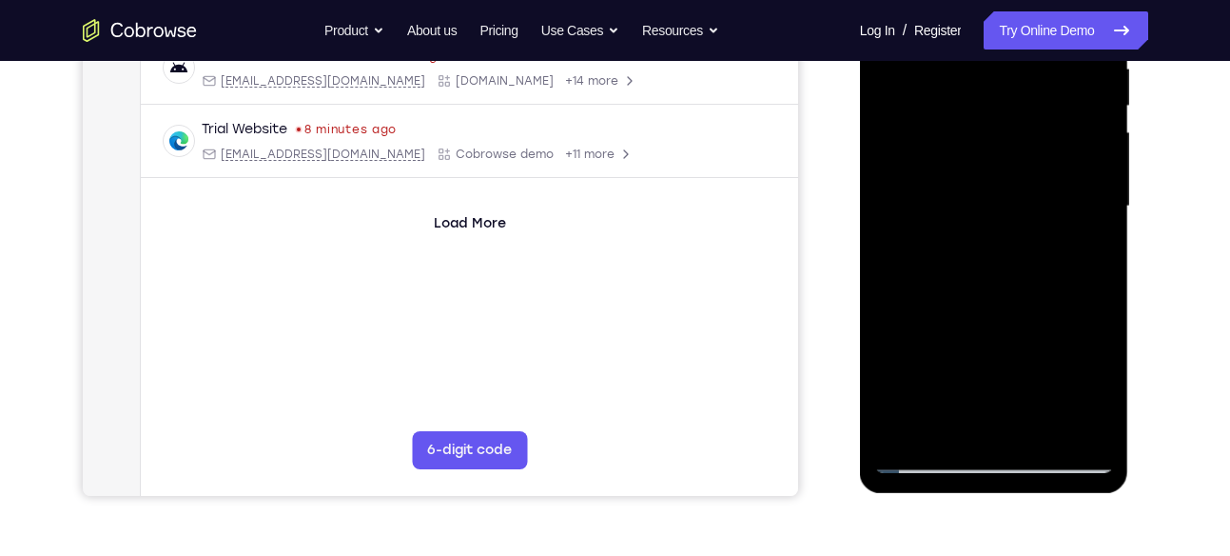
click at [1103, 177] on div at bounding box center [994, 206] width 240 height 533
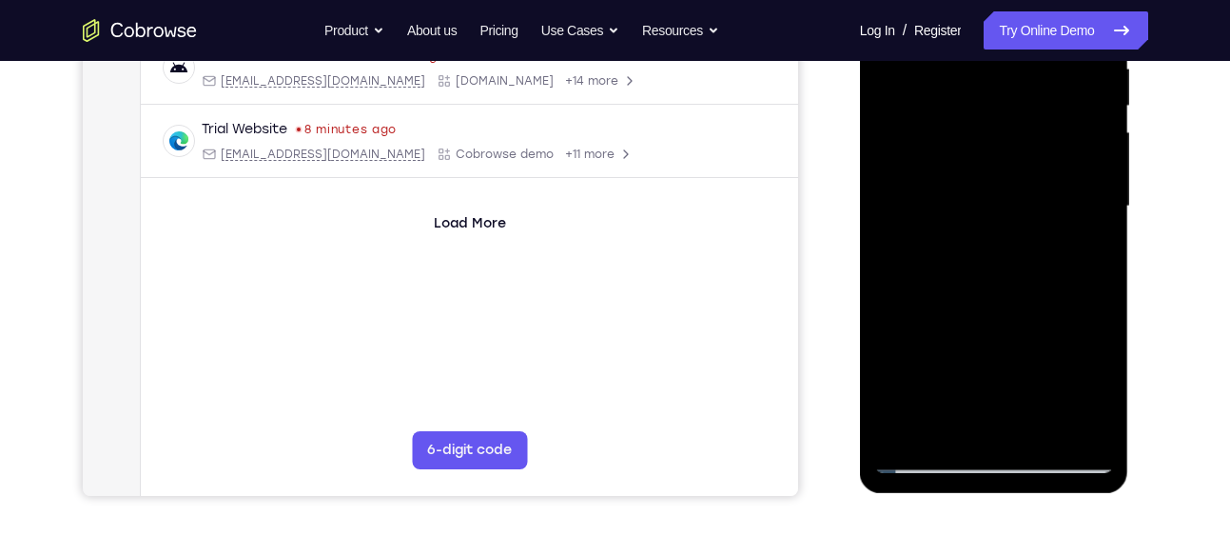
click at [1103, 177] on div at bounding box center [994, 206] width 240 height 533
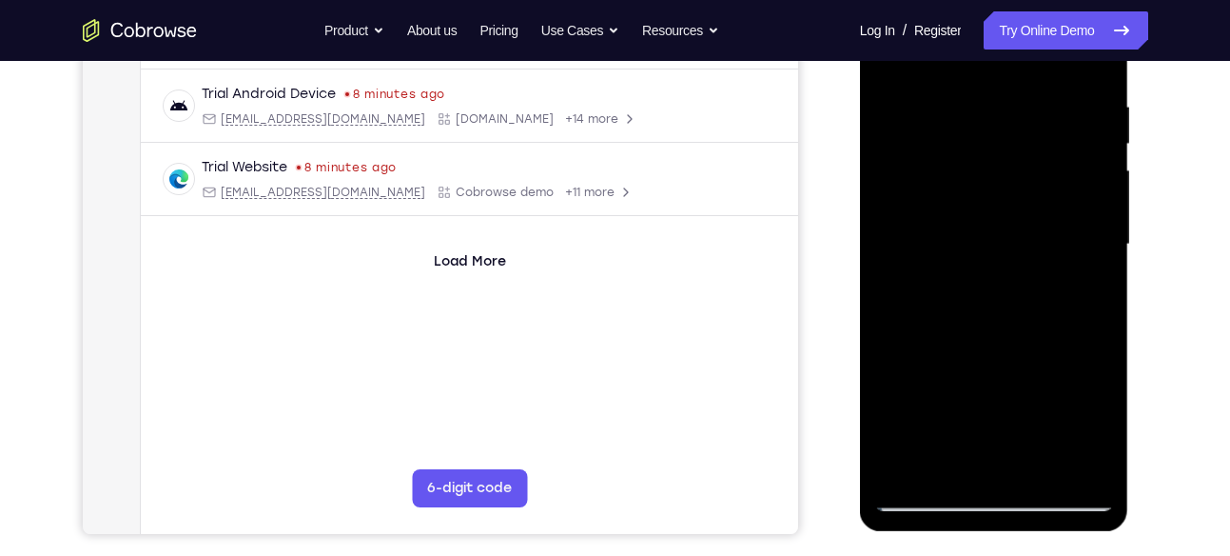
scroll to position [375, 0]
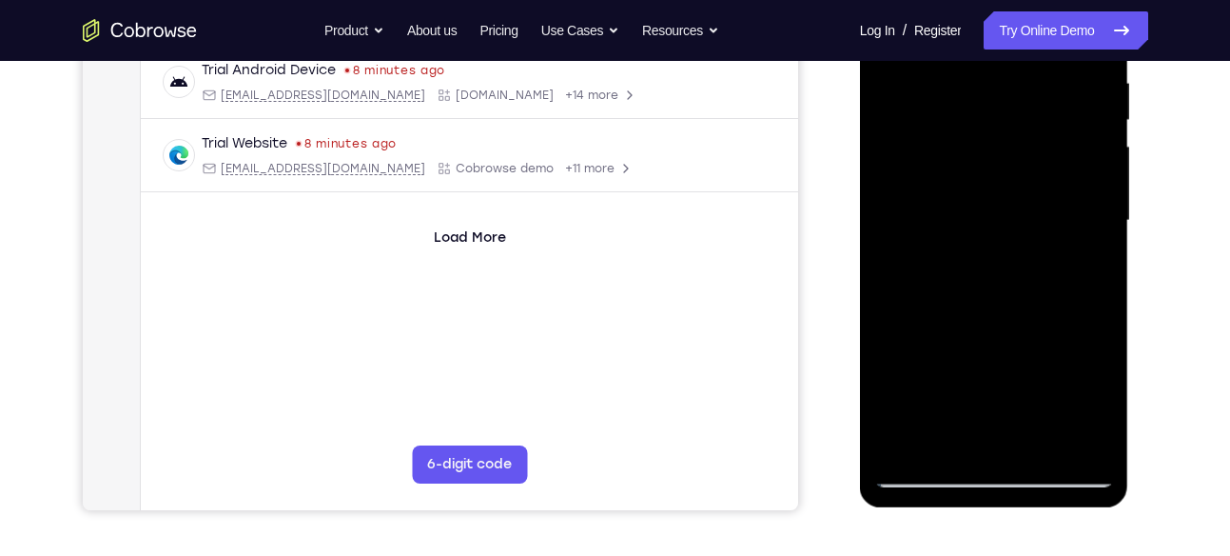
click at [949, 447] on div at bounding box center [994, 220] width 240 height 533
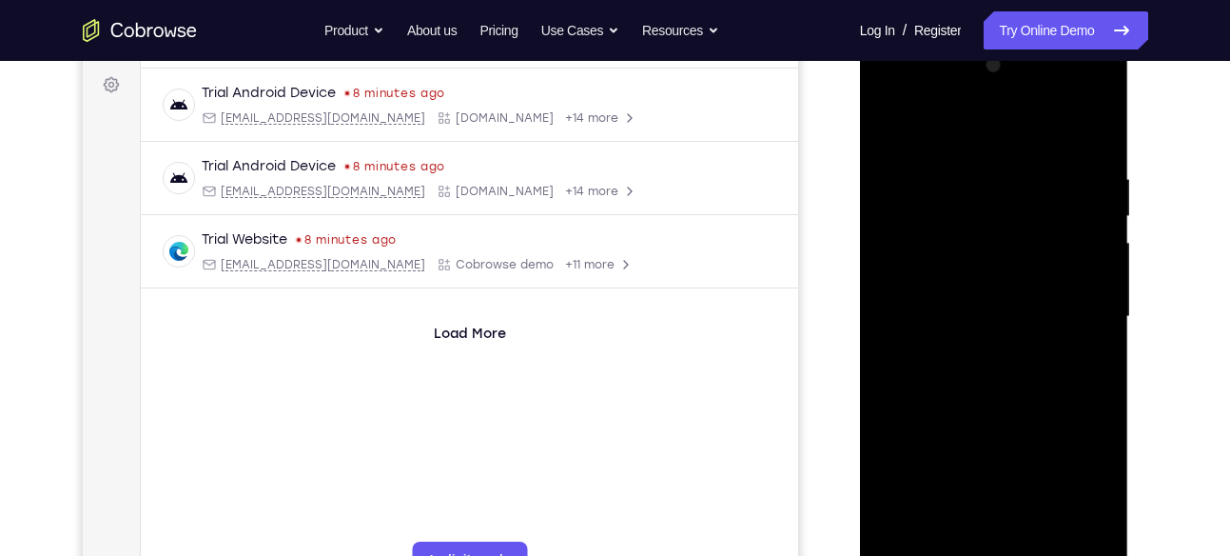
scroll to position [276, 0]
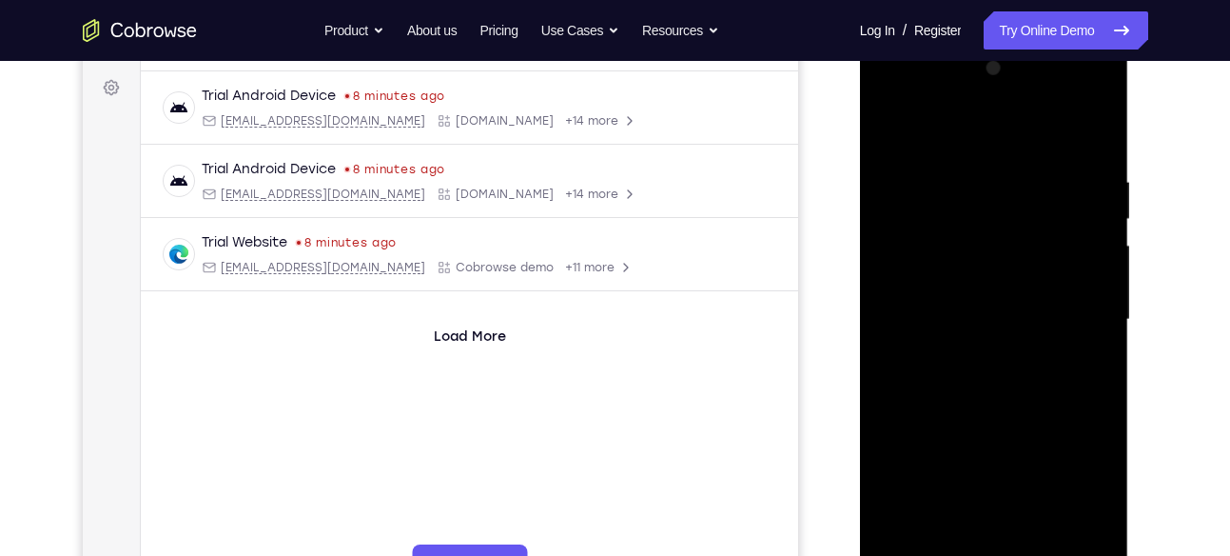
click at [972, 127] on div at bounding box center [994, 319] width 240 height 533
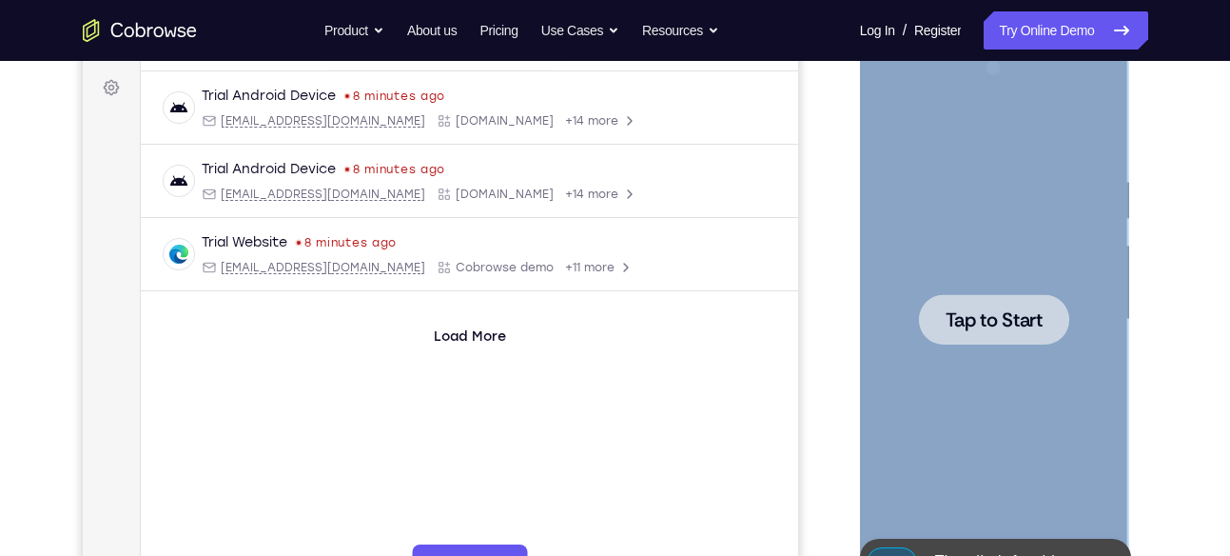
drag, startPoint x: 967, startPoint y: 161, endPoint x: 1160, endPoint y: 211, distance: 199.6
click at [1131, 211] on html "Online web based iOS Simulators and Android Emulators. Run iPhone, iPad, Mobile…" at bounding box center [995, 324] width 271 height 571
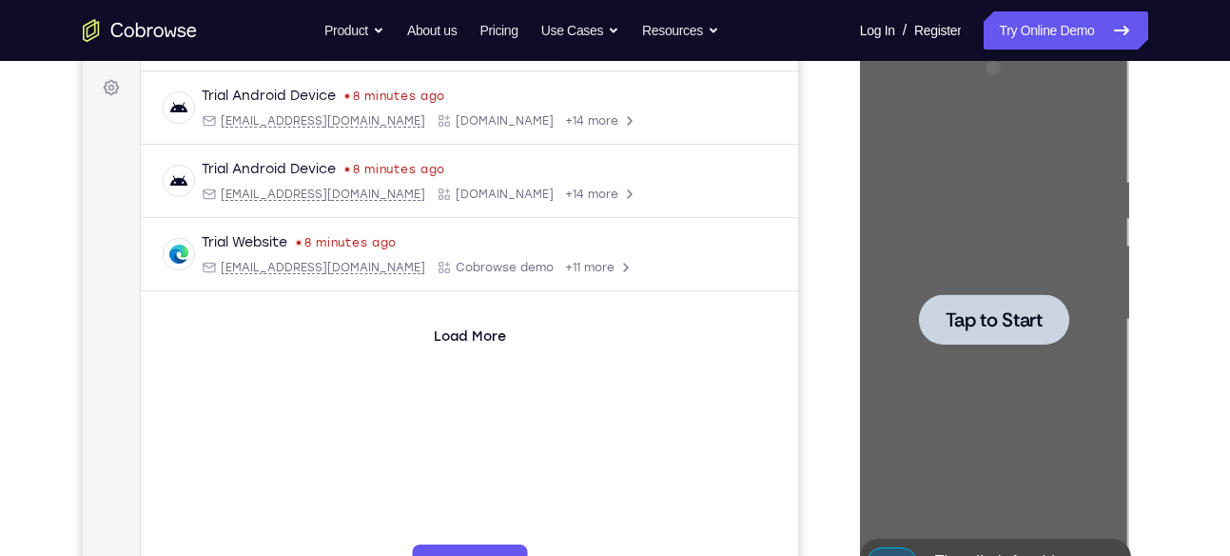
drag, startPoint x: 301, startPoint y: 172, endPoint x: 1169, endPoint y: 379, distance: 892.6
click at [1169, 379] on div "Your Support Agent Your Customer Web iOS Android Next Steps We’d be happy to gi…" at bounding box center [616, 412] width 1218 height 1255
